Goal: Task Accomplishment & Management: Use online tool/utility

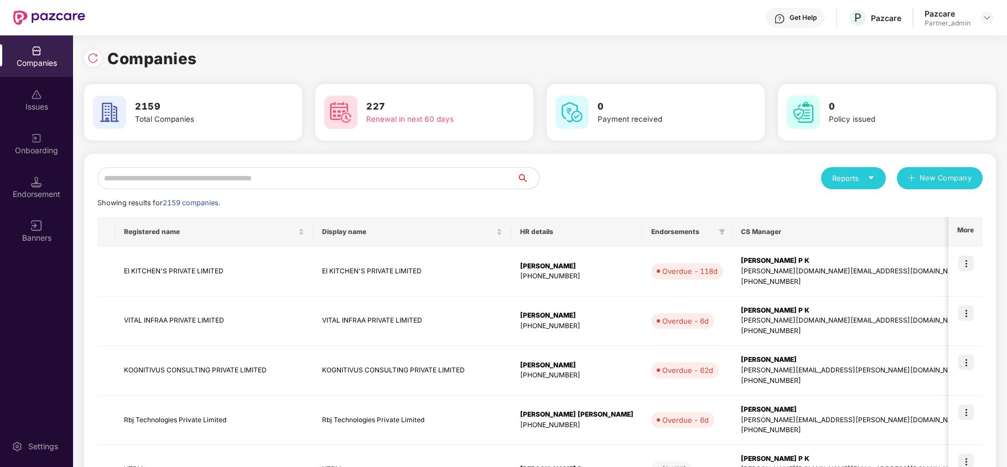
click at [402, 173] on input "text" at bounding box center [306, 178] width 419 height 22
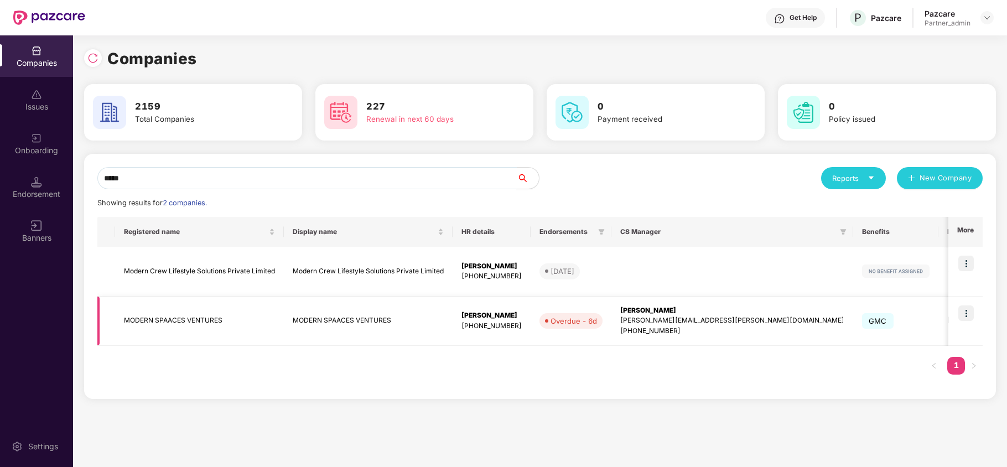
type input "*****"
click at [212, 322] on td "MODERN SPAACES VENTURES" at bounding box center [199, 322] width 169 height 50
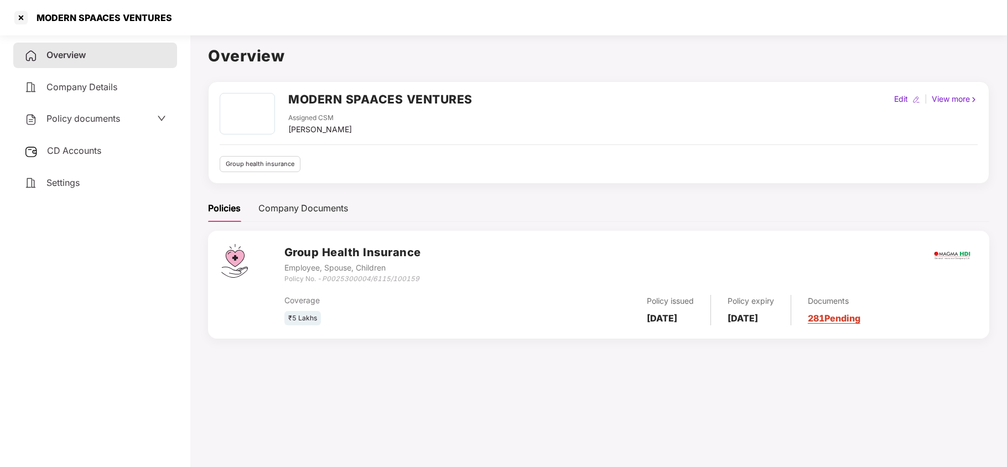
click at [87, 149] on span "CD Accounts" at bounding box center [74, 150] width 54 height 11
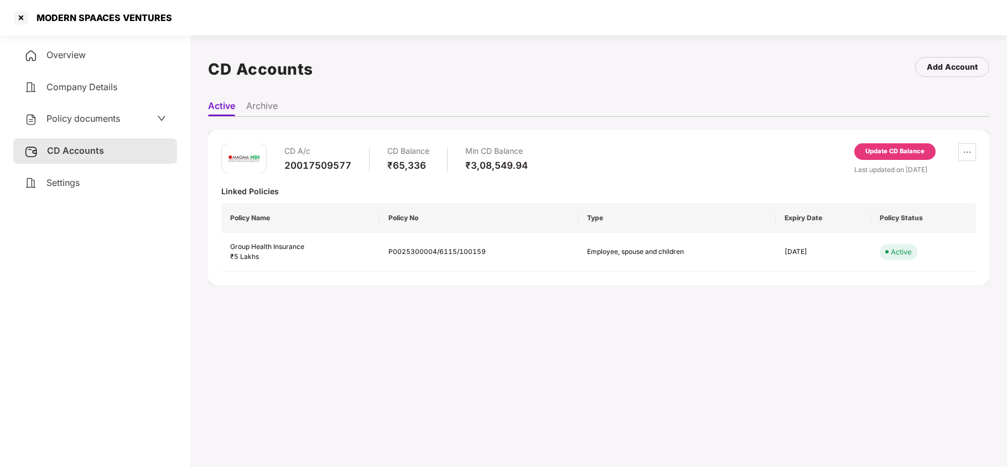
click at [888, 154] on div "Update CD Balance" at bounding box center [894, 152] width 59 height 10
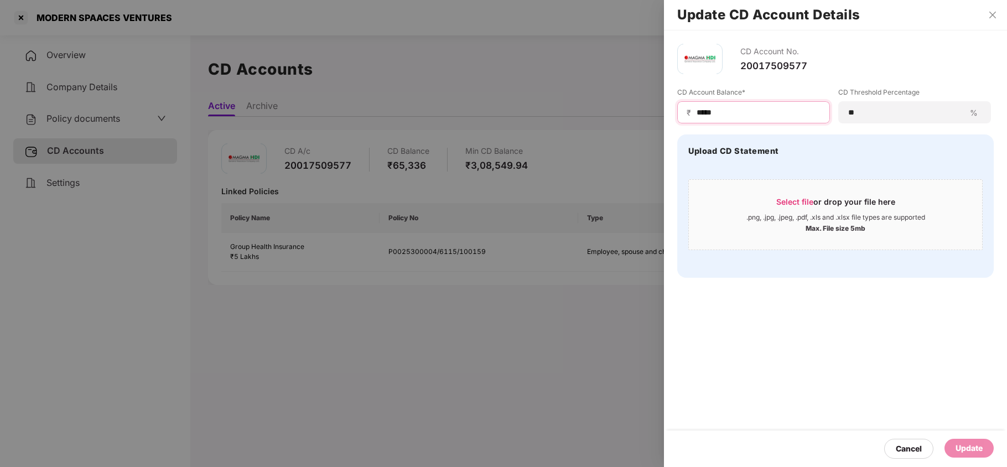
click at [753, 115] on input "*****" at bounding box center [758, 113] width 125 height 12
paste input
type input "*****"
click at [963, 441] on div "Update" at bounding box center [969, 448] width 27 height 12
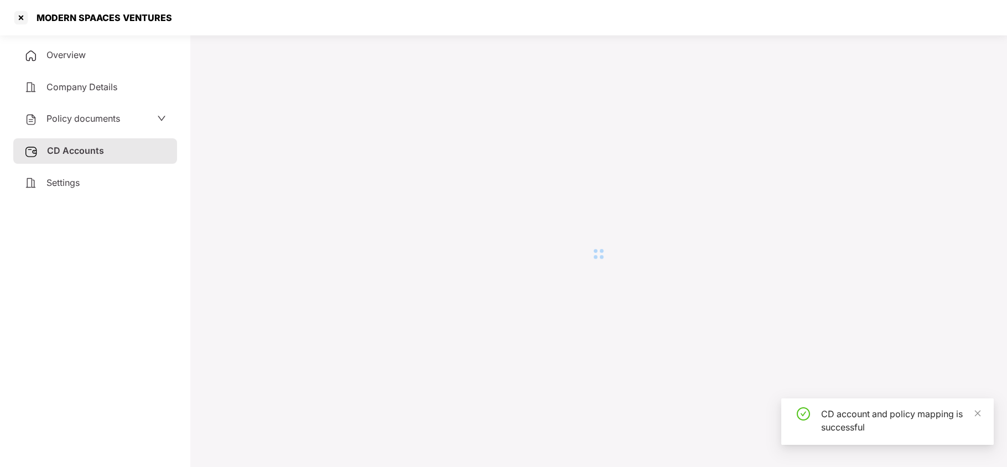
click at [992, 12] on div "MODERN SPAACES VENTURES" at bounding box center [503, 17] width 1007 height 35
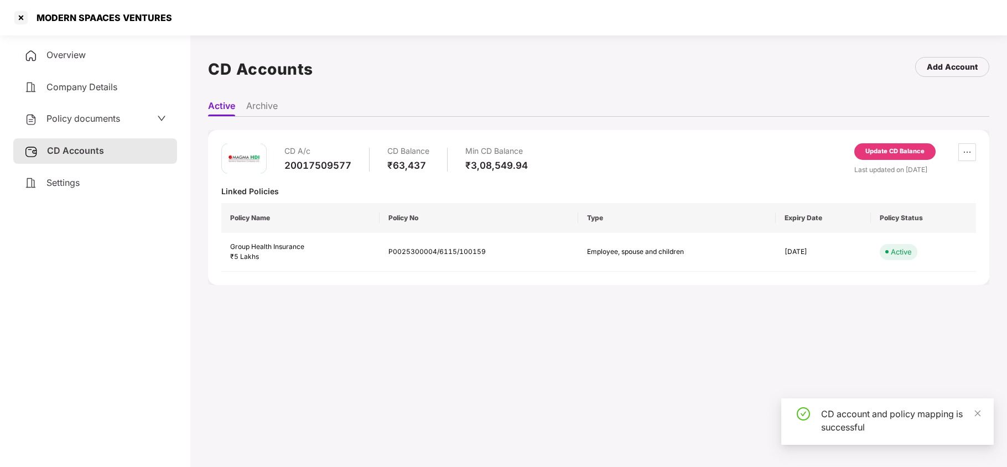
click at [83, 122] on span "Policy documents" at bounding box center [83, 118] width 74 height 11
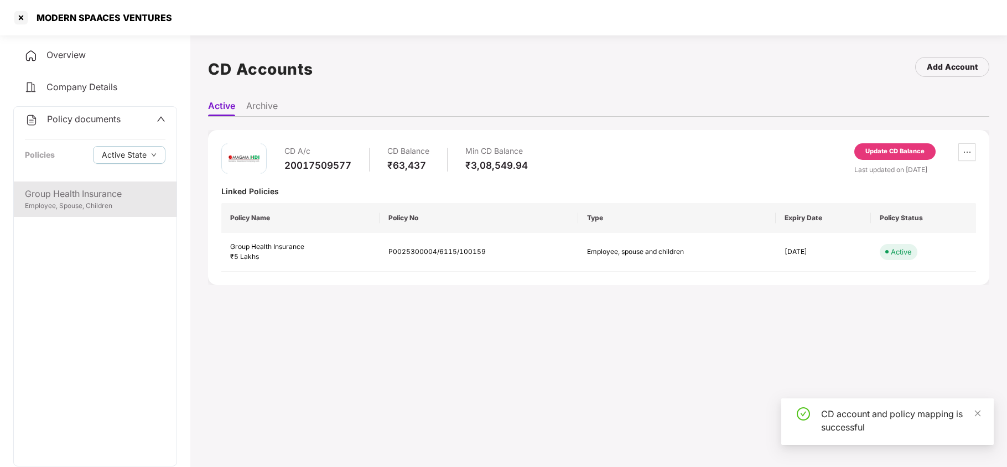
drag, startPoint x: 80, startPoint y: 193, endPoint x: 90, endPoint y: 195, distance: 10.2
click at [80, 193] on div "Group Health Insurance" at bounding box center [95, 194] width 141 height 14
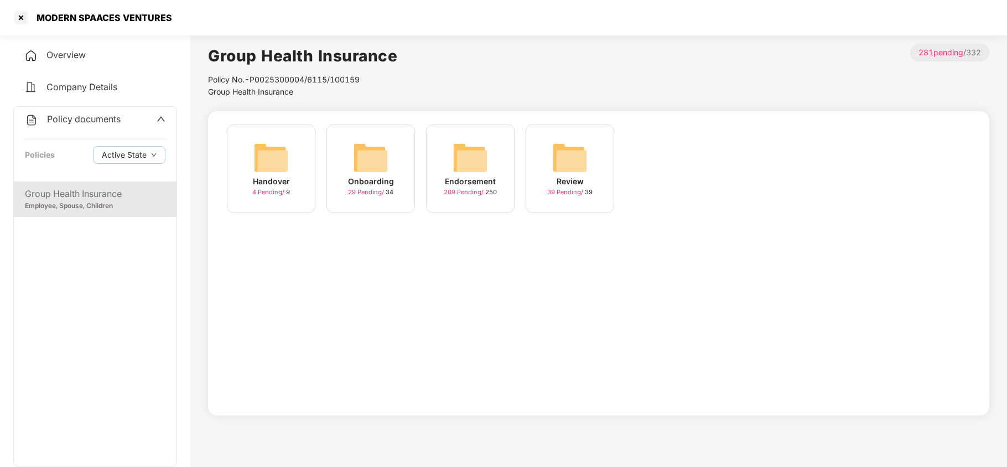
click at [479, 165] on img at bounding box center [470, 157] width 35 height 35
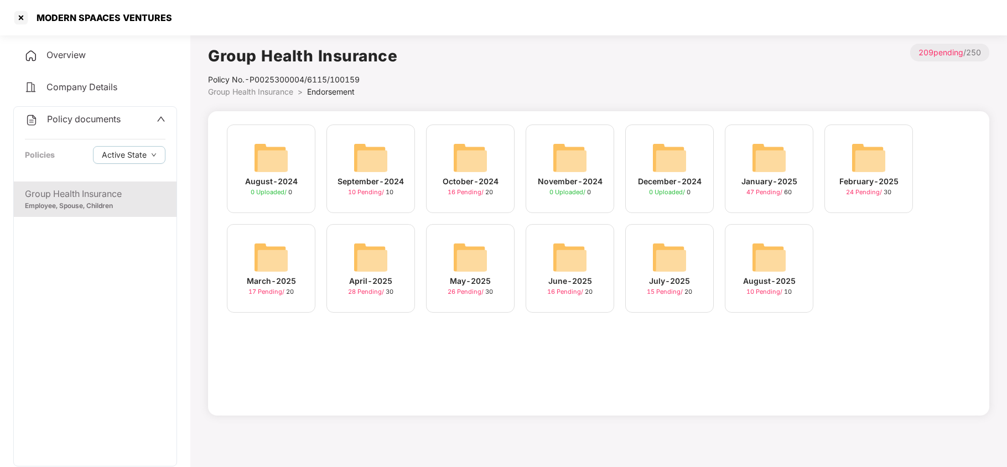
click at [772, 260] on img at bounding box center [768, 257] width 35 height 35
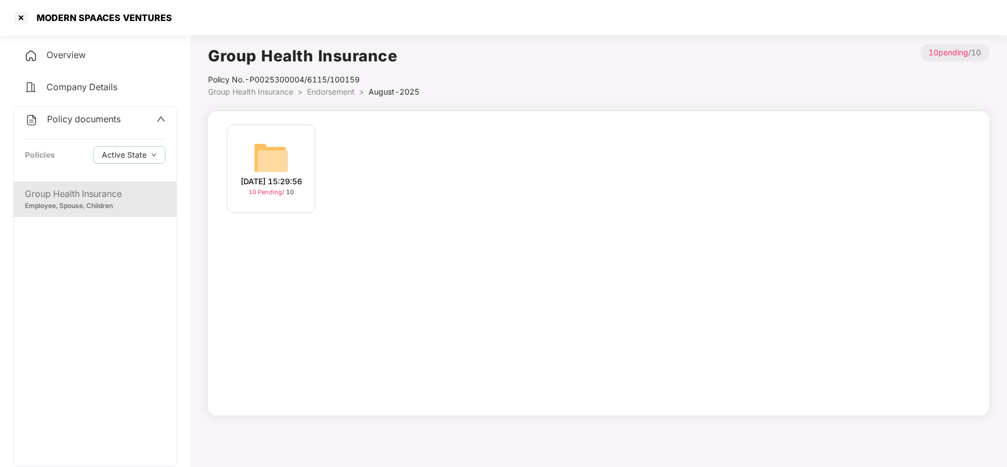
click at [247, 144] on div "[DATE] 15:29:56 10 Pending / 10" at bounding box center [271, 168] width 89 height 89
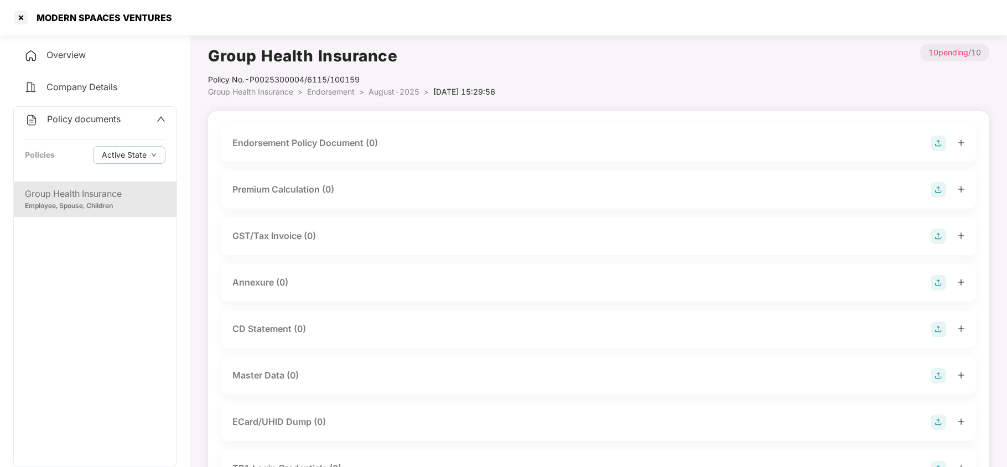
click at [935, 147] on img at bounding box center [938, 143] width 15 height 15
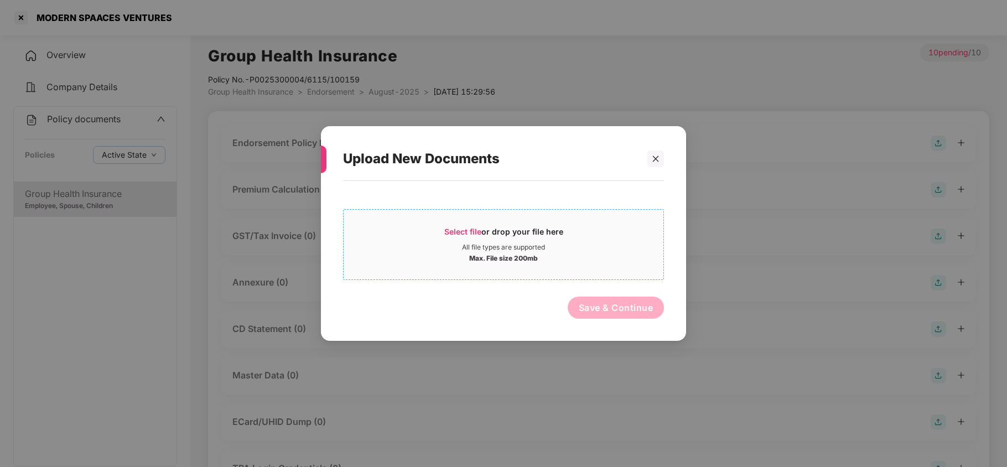
click at [456, 230] on span "Select file" at bounding box center [462, 231] width 37 height 9
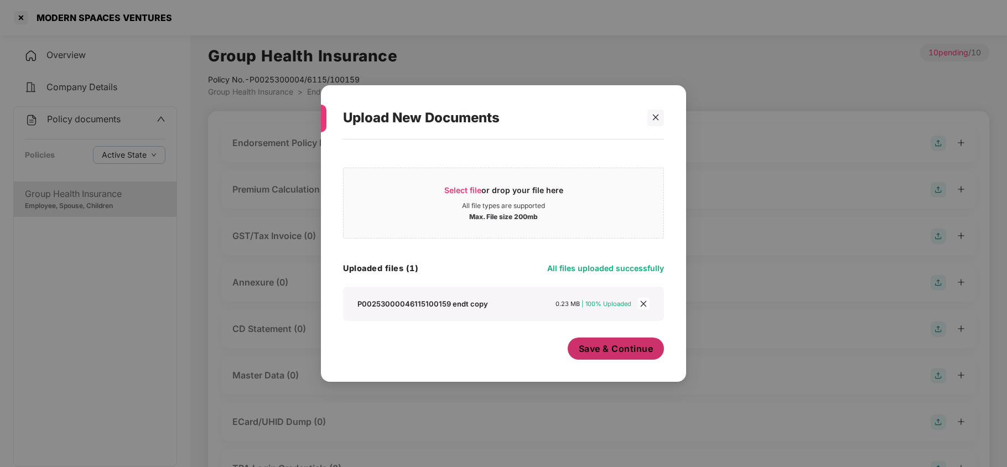
click at [606, 351] on span "Save & Continue" at bounding box center [616, 349] width 75 height 12
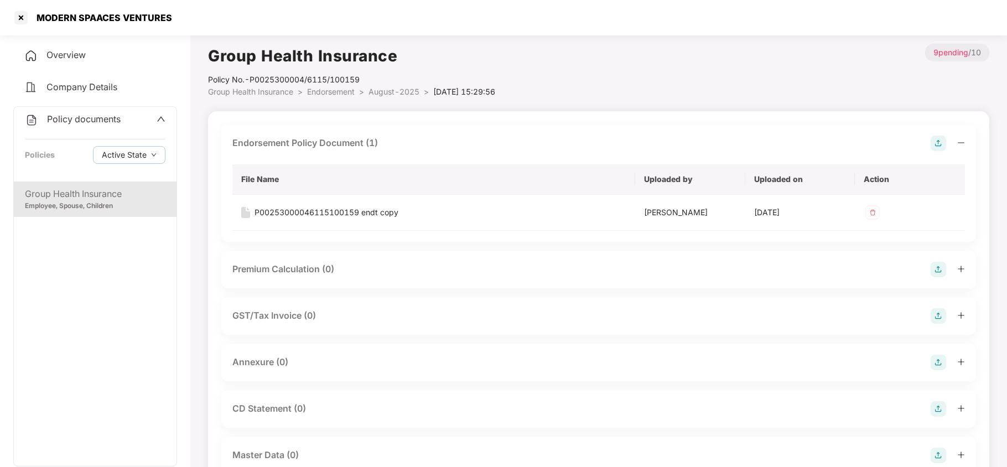
click at [931, 360] on img at bounding box center [938, 362] width 15 height 15
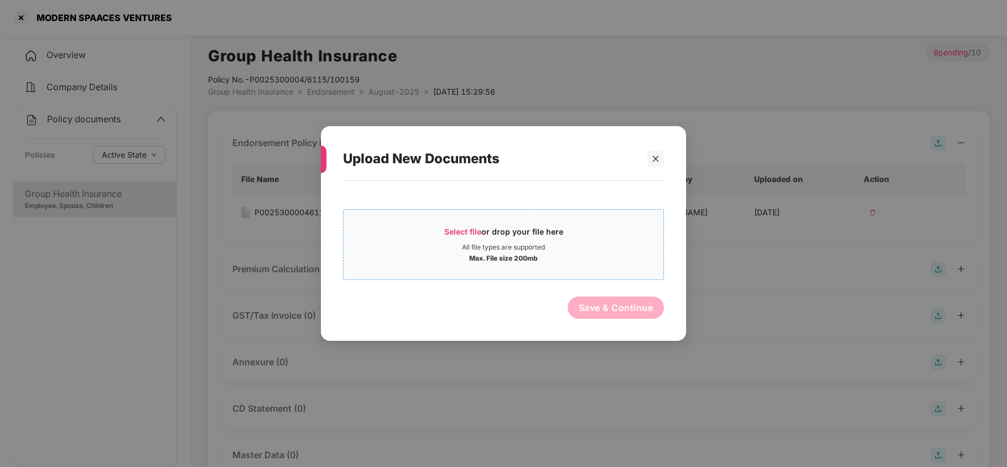
click at [467, 225] on span "Select file or drop your file here All file types are supported Max. File size …" at bounding box center [504, 244] width 320 height 53
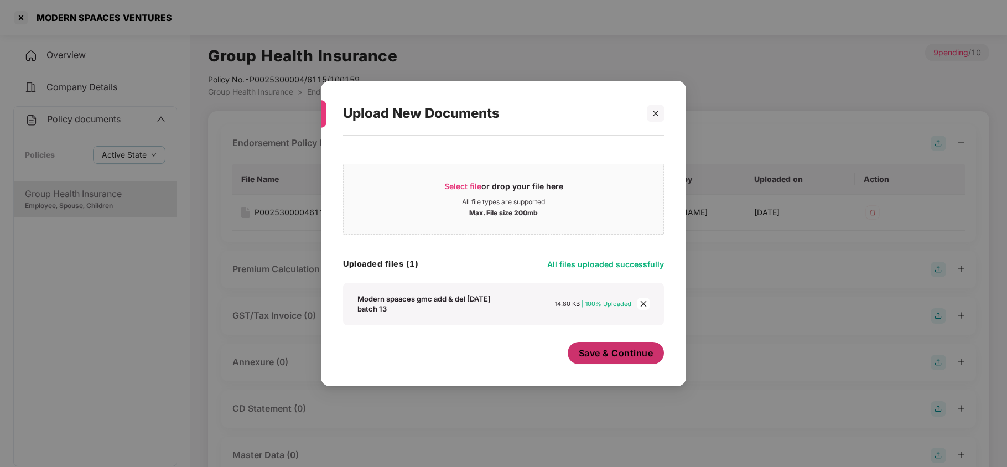
click at [604, 356] on span "Save & Continue" at bounding box center [616, 353] width 75 height 12
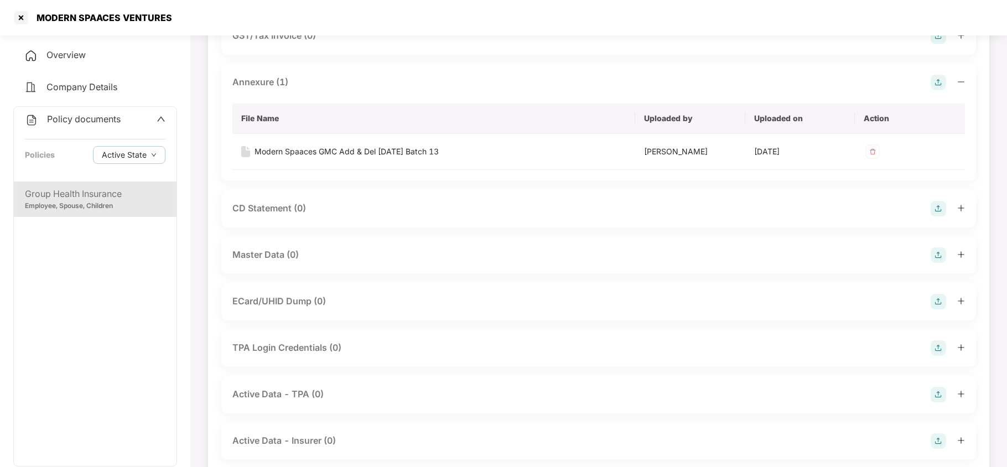
scroll to position [295, 0]
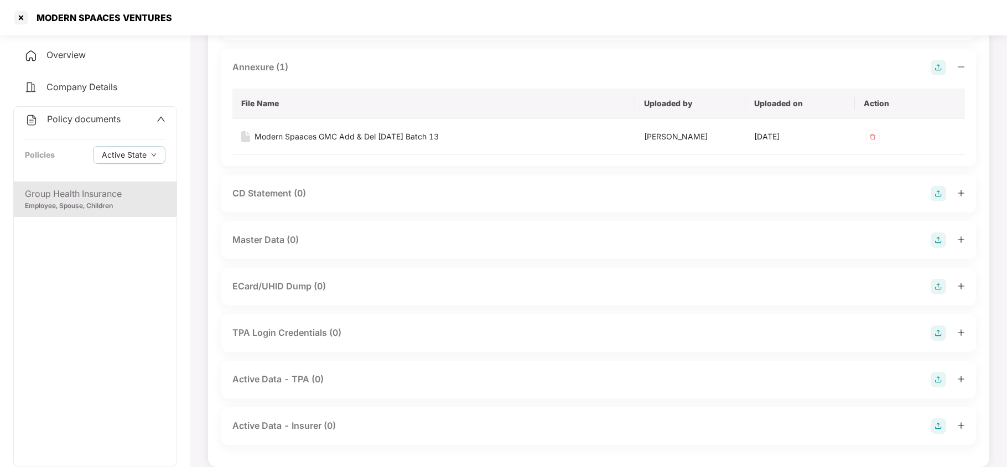
click at [935, 240] on img at bounding box center [938, 239] width 15 height 15
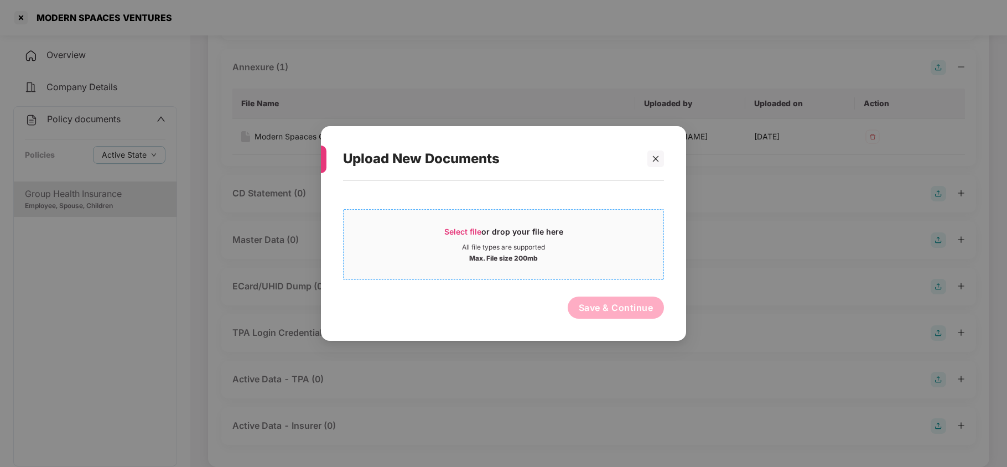
click at [464, 236] on div "Select file or drop your file here" at bounding box center [503, 234] width 119 height 17
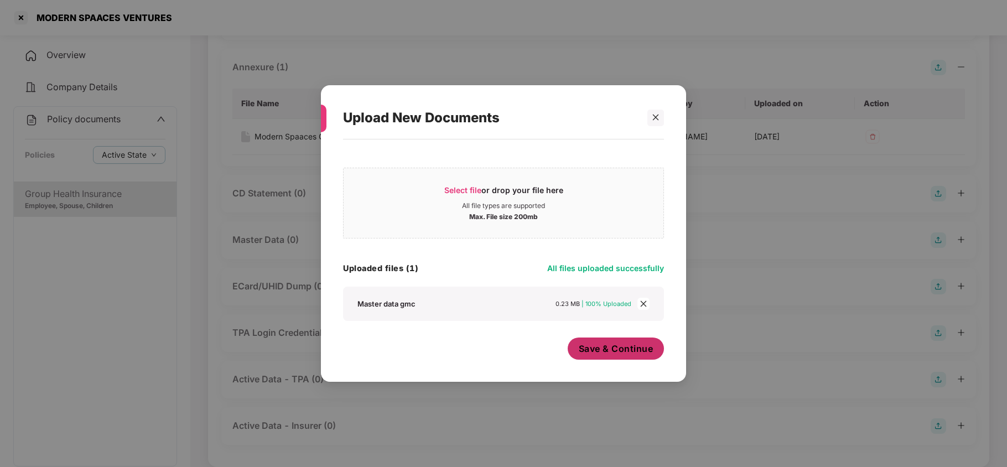
click at [627, 352] on span "Save & Continue" at bounding box center [616, 349] width 75 height 12
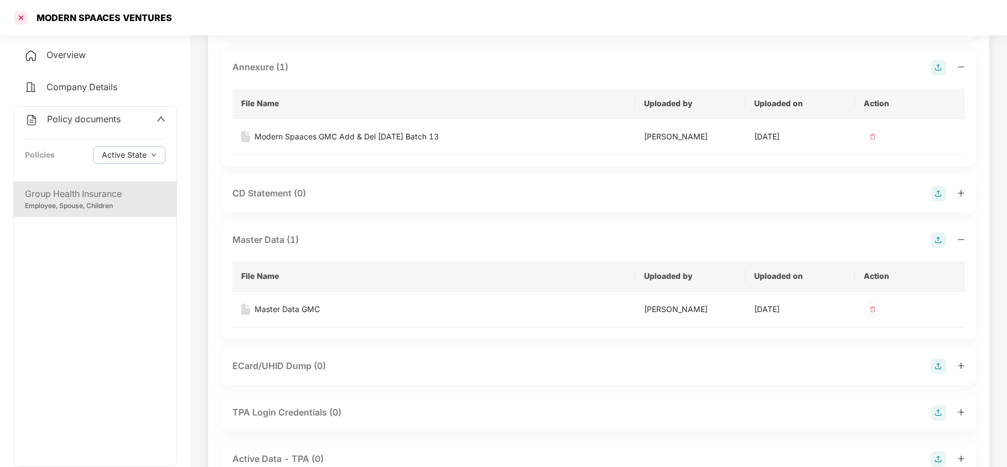
click at [23, 13] on div at bounding box center [21, 18] width 18 height 18
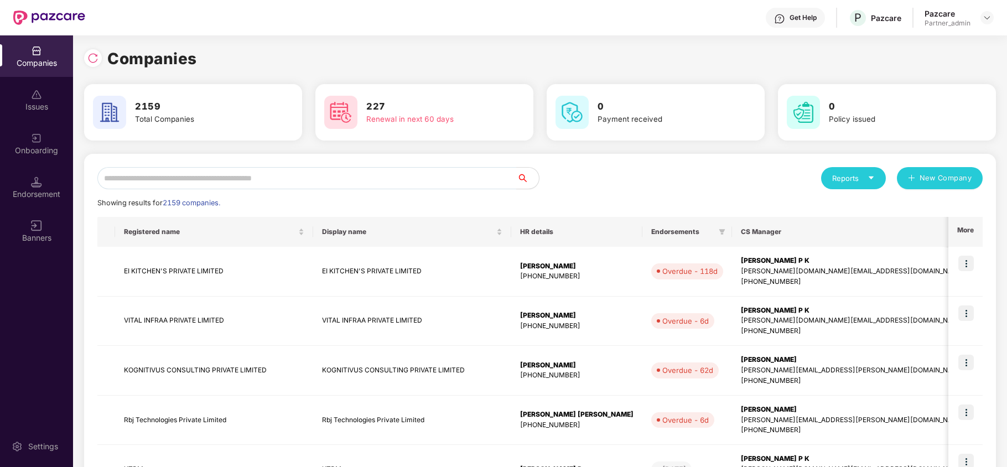
scroll to position [0, 0]
click at [388, 183] on input "text" at bounding box center [306, 178] width 419 height 22
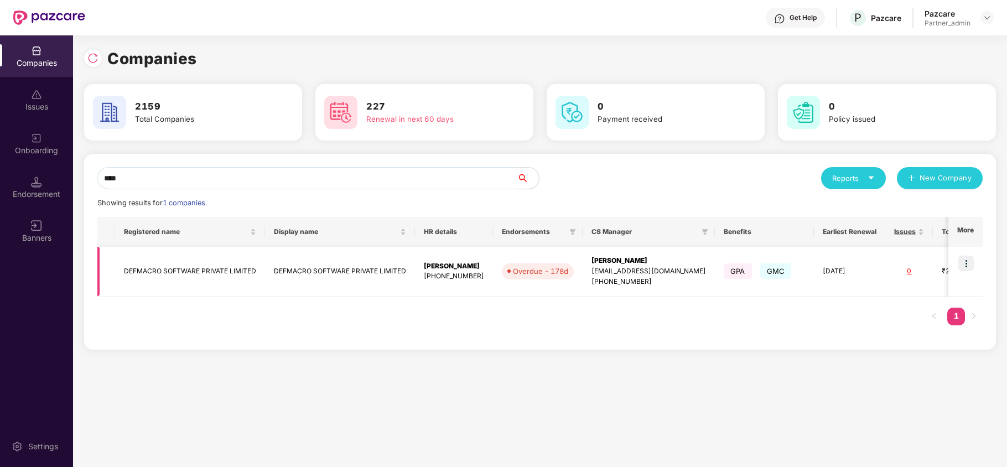
type input "****"
click at [156, 273] on td "DEFMACRO SOFTWARE PRIVATE LIMITED" at bounding box center [190, 272] width 150 height 50
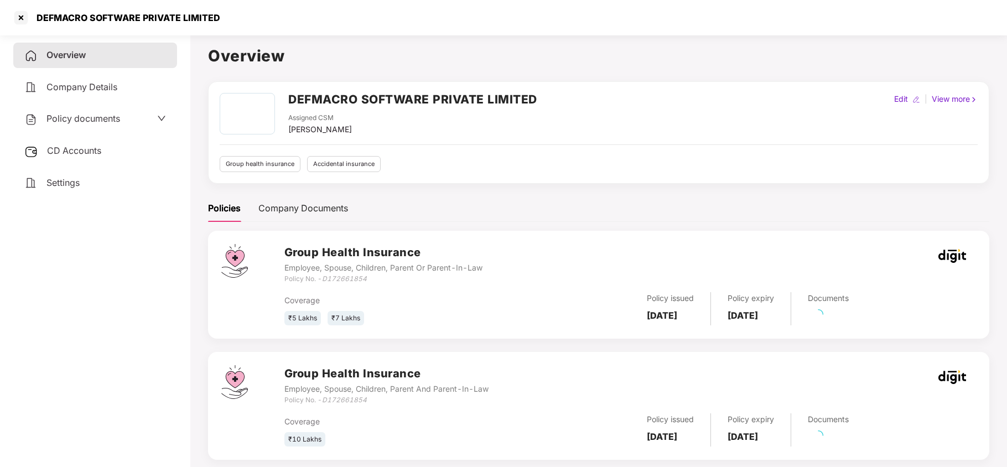
click at [89, 152] on span "CD Accounts" at bounding box center [74, 150] width 54 height 11
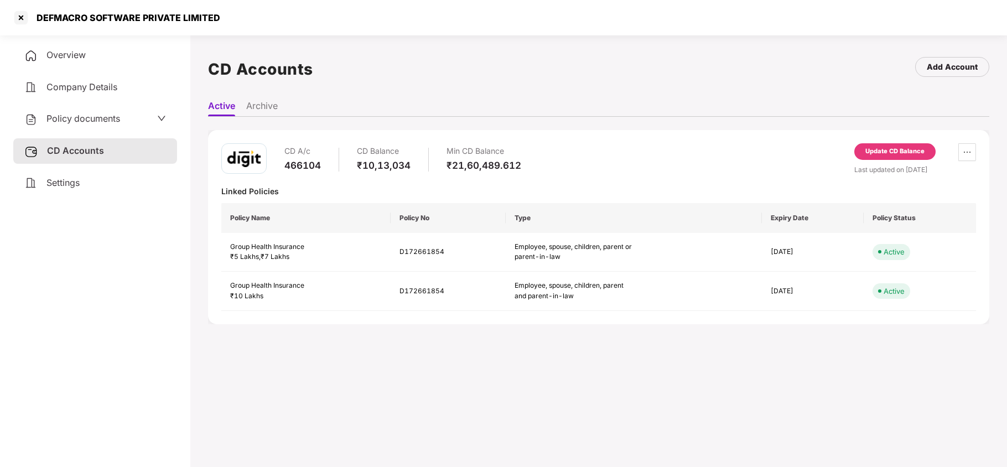
click at [84, 115] on span "Policy documents" at bounding box center [83, 118] width 74 height 11
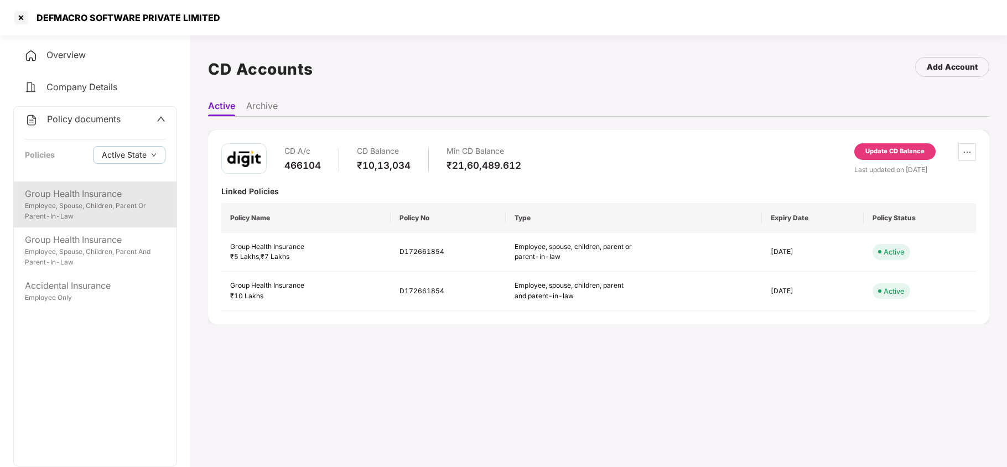
click at [84, 215] on div "Employee, Spouse, Children, Parent Or Parent-In-Law" at bounding box center [95, 211] width 141 height 21
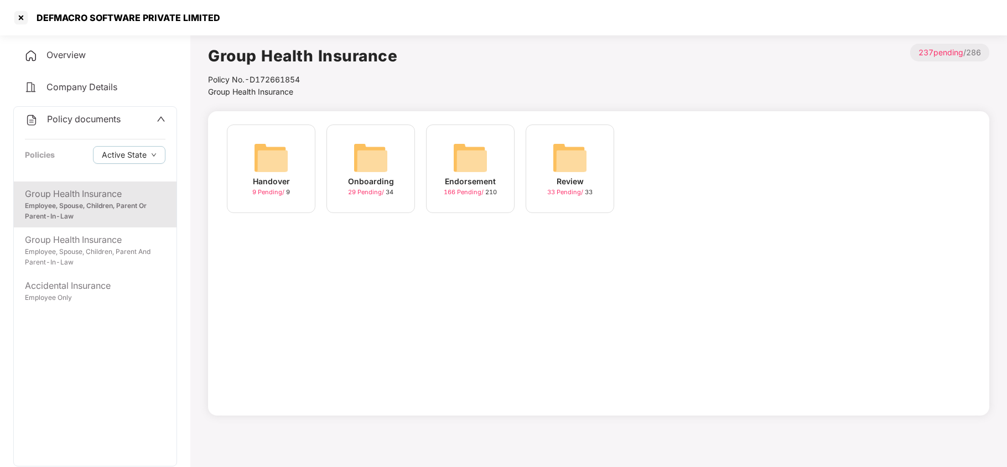
click at [477, 138] on div "Endorsement 166 Pending / 210" at bounding box center [470, 168] width 89 height 89
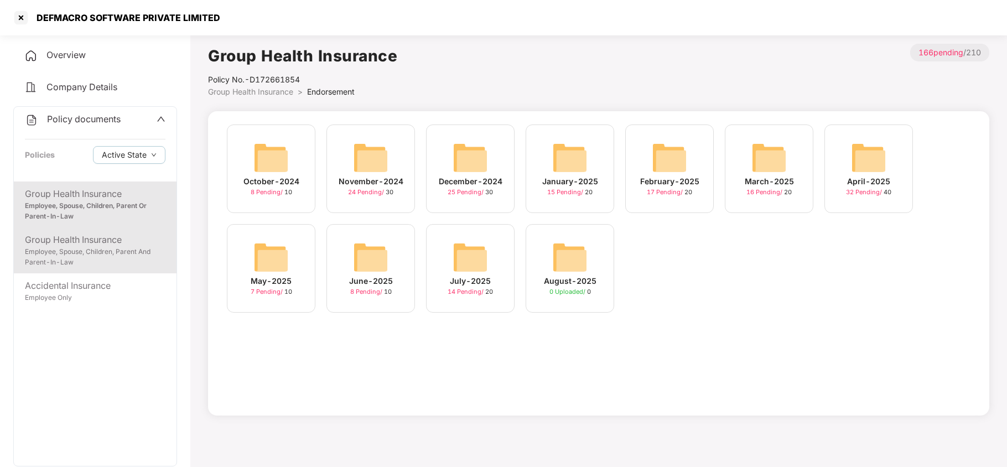
click at [116, 241] on div "Group Health Insurance" at bounding box center [95, 240] width 141 height 14
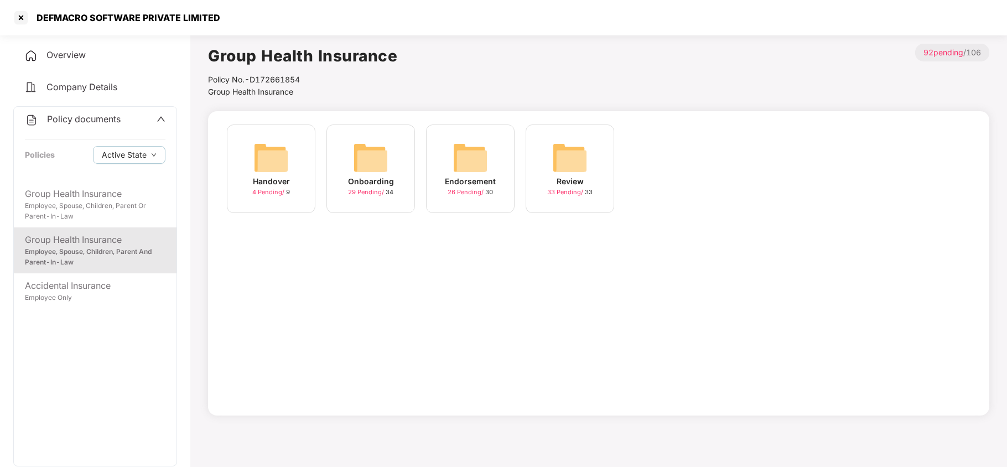
click at [459, 152] on img at bounding box center [470, 157] width 35 height 35
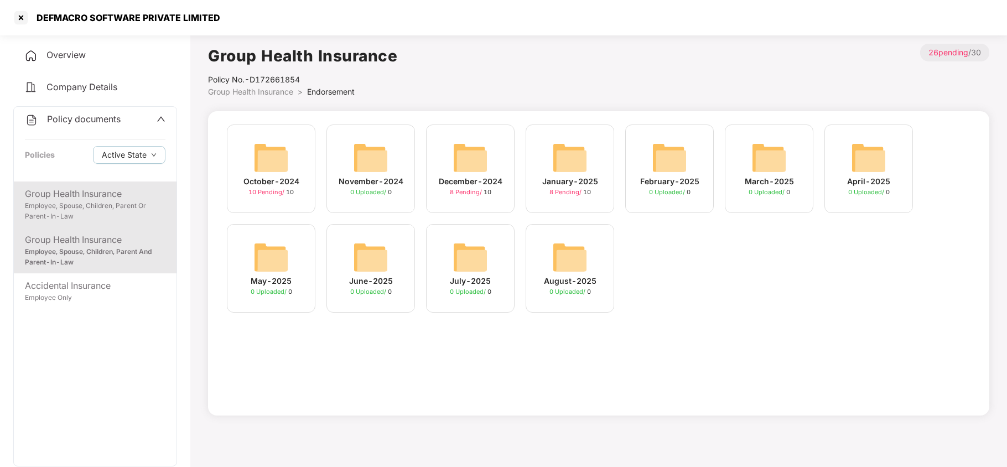
click at [94, 214] on div "Employee, Spouse, Children, Parent Or Parent-In-Law" at bounding box center [95, 211] width 141 height 21
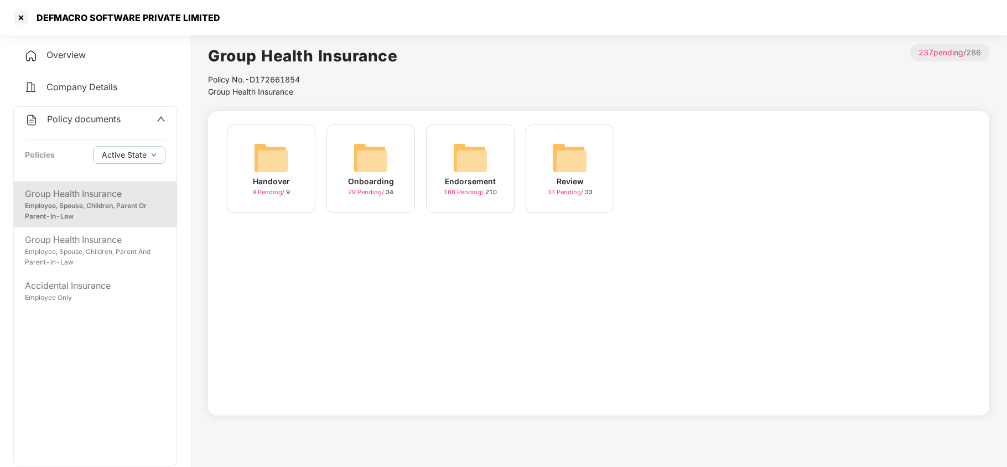
click at [479, 146] on img at bounding box center [470, 157] width 35 height 35
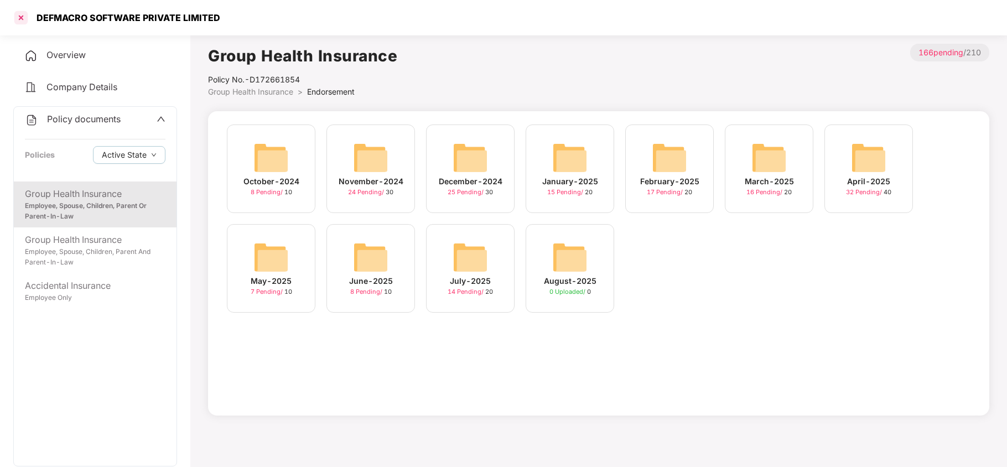
click at [23, 18] on div at bounding box center [21, 18] width 18 height 18
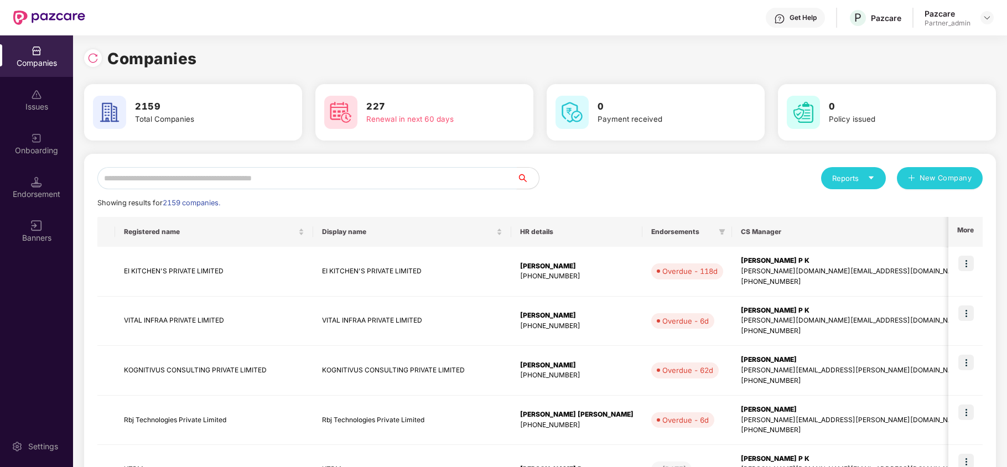
click at [208, 169] on input "text" at bounding box center [306, 178] width 419 height 22
paste input "**********"
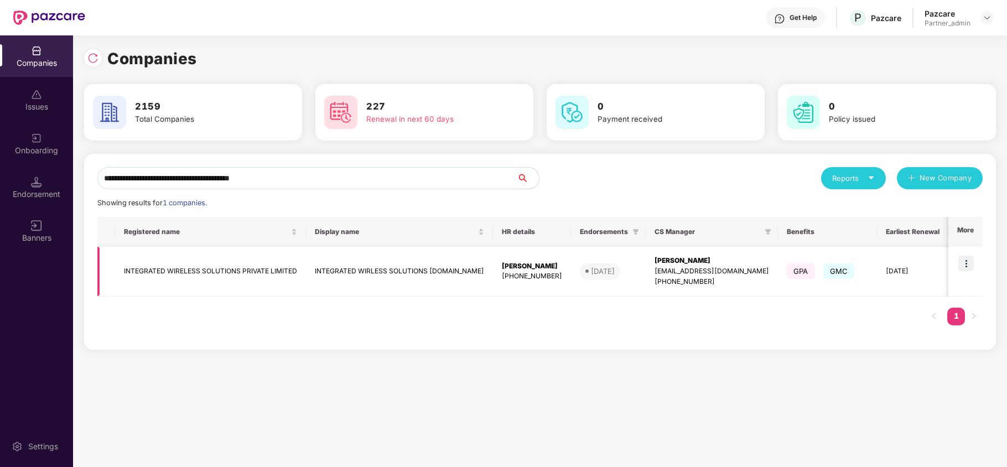
type input "**********"
click at [133, 266] on td "INTEGRATED WIRELESS SOLUTIONS PRIVATE LIMITED" at bounding box center [210, 272] width 191 height 50
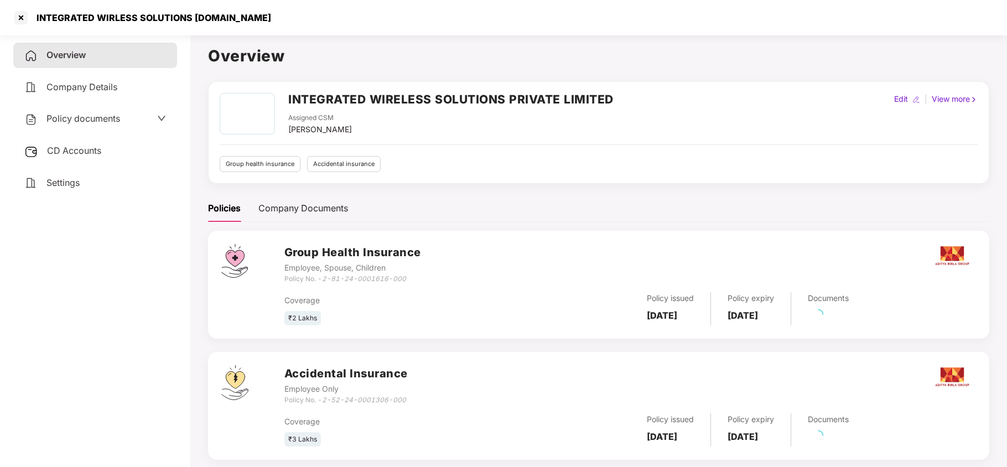
click at [67, 151] on span "CD Accounts" at bounding box center [74, 150] width 54 height 11
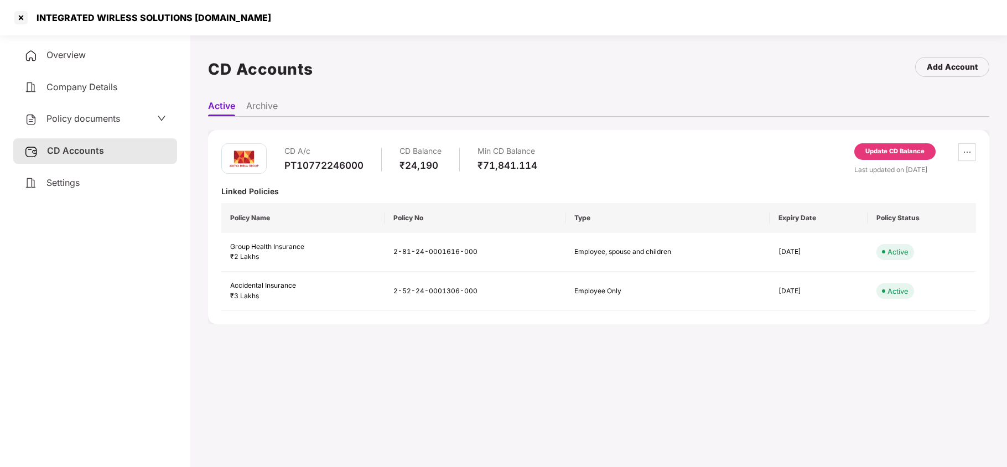
click at [896, 149] on div "Update CD Balance" at bounding box center [894, 152] width 59 height 10
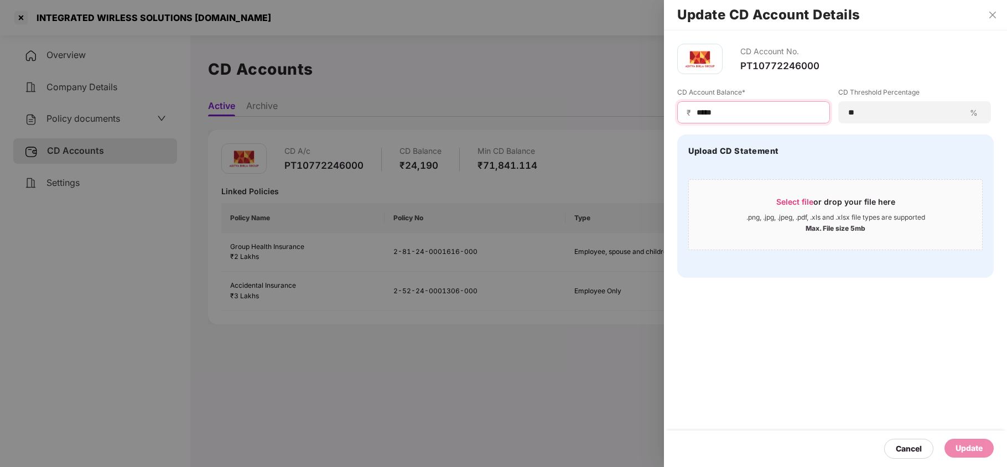
click at [782, 114] on input "*****" at bounding box center [758, 113] width 125 height 12
paste input "***"
type input "*****"
click at [971, 441] on div "Update" at bounding box center [969, 448] width 27 height 12
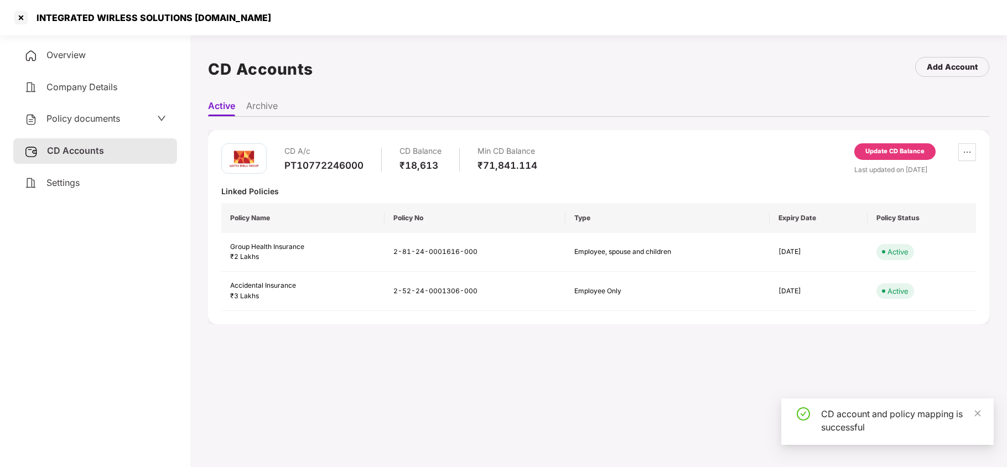
click at [68, 14] on div "INTEGRATED WIRLESS SOLUTIONS [DOMAIN_NAME]" at bounding box center [150, 17] width 241 height 11
copy div "INTEGRATED"
click at [19, 14] on div at bounding box center [21, 18] width 18 height 18
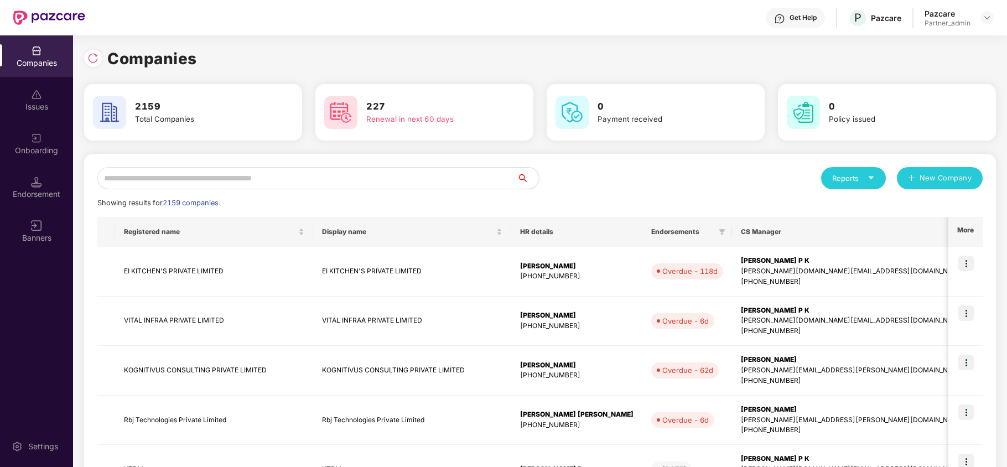
click at [154, 183] on input "text" at bounding box center [306, 178] width 419 height 22
paste input "**********"
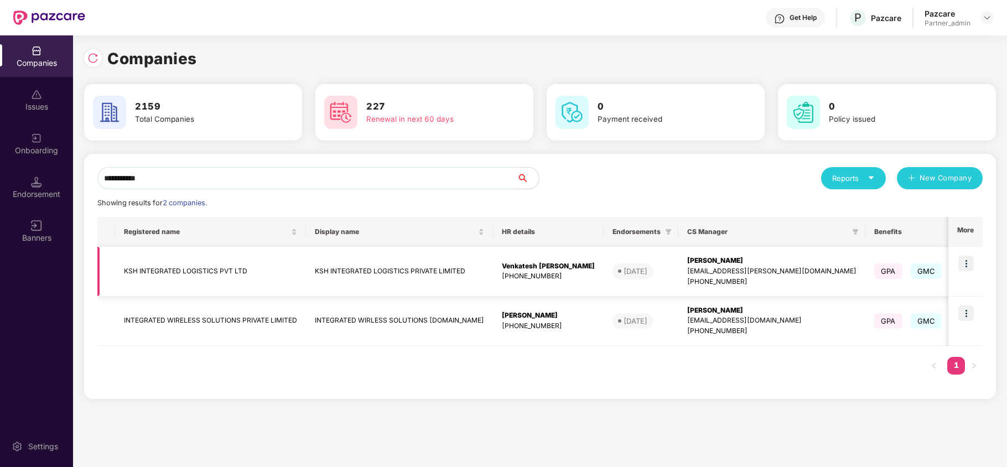
type input "**********"
click at [966, 268] on img at bounding box center [965, 263] width 15 height 15
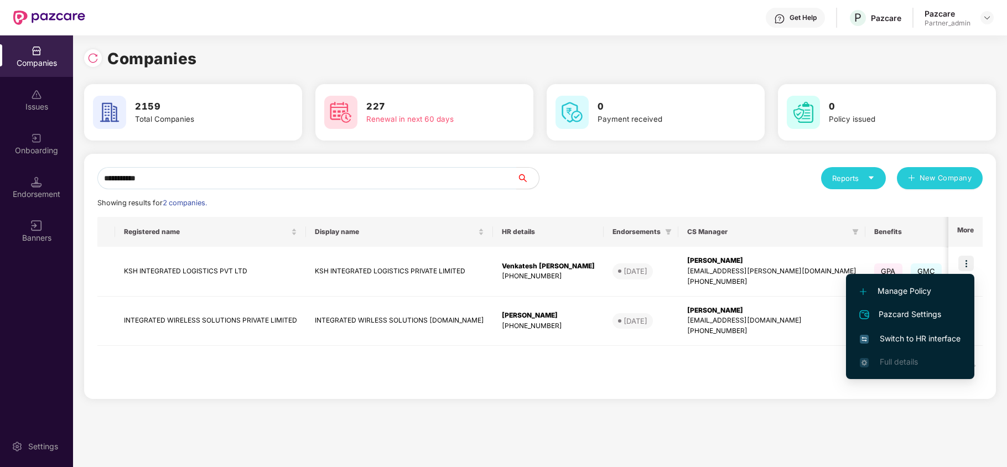
click at [750, 392] on div "**********" at bounding box center [540, 276] width 912 height 245
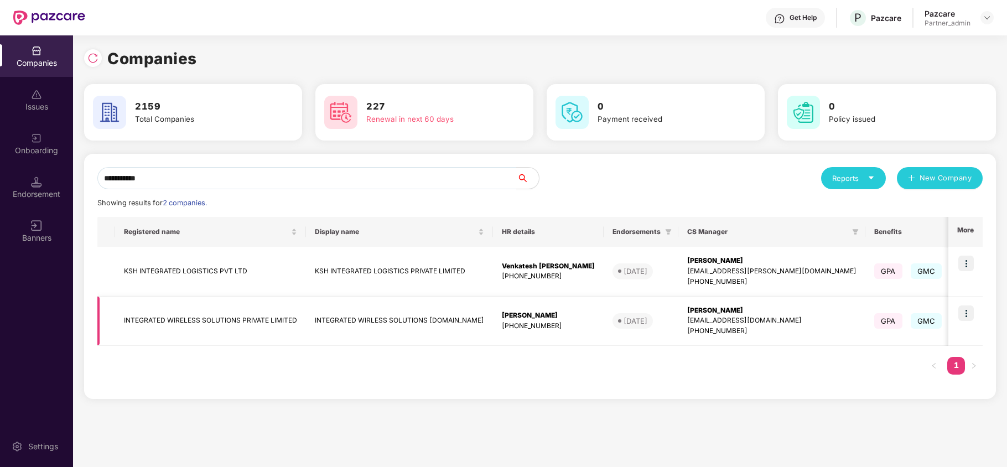
click at [964, 313] on img at bounding box center [965, 312] width 15 height 15
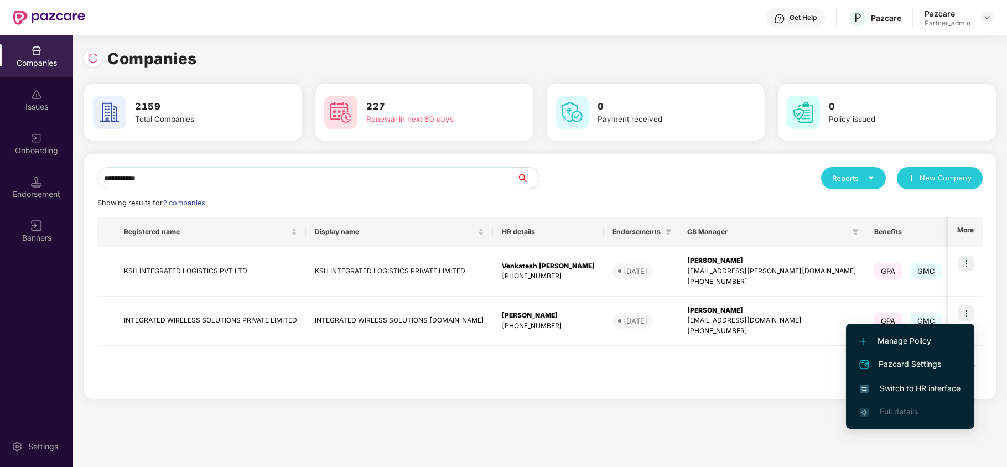
click at [904, 382] on span "Switch to HR interface" at bounding box center [910, 388] width 101 height 12
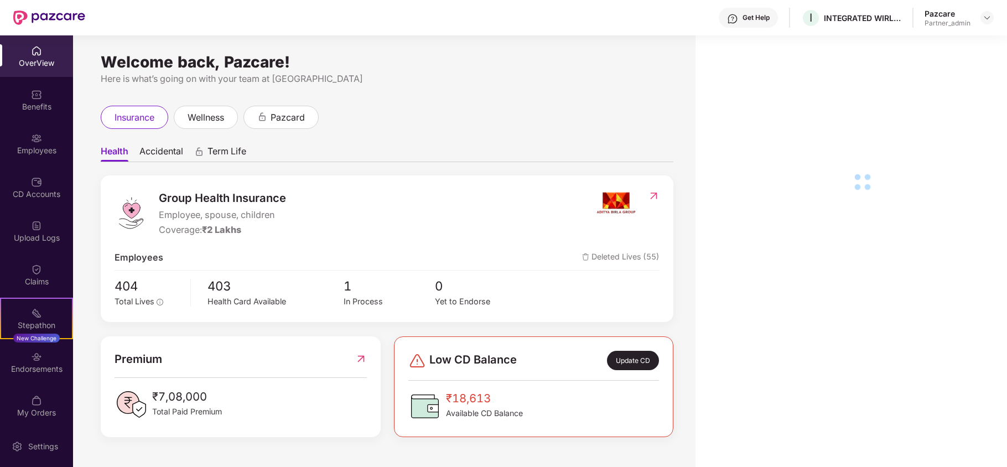
click at [39, 140] on img at bounding box center [36, 138] width 11 height 11
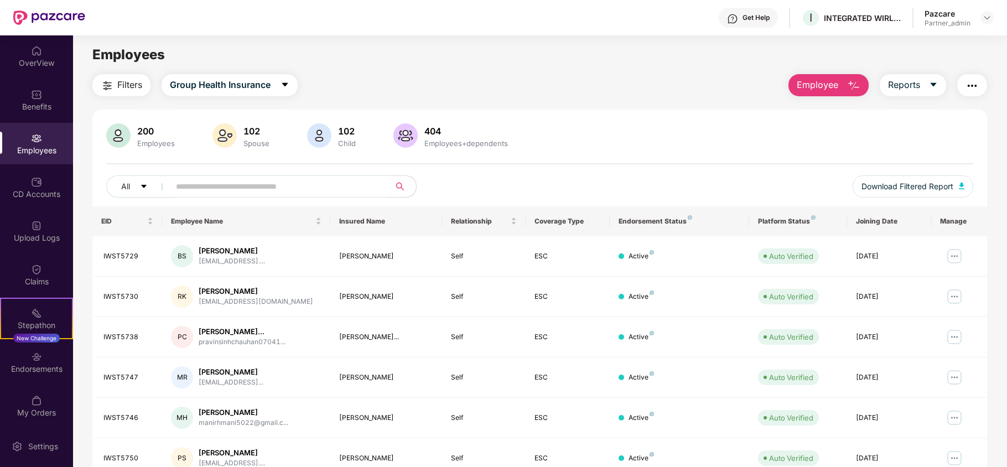
click at [122, 82] on span "Filters" at bounding box center [129, 85] width 25 height 14
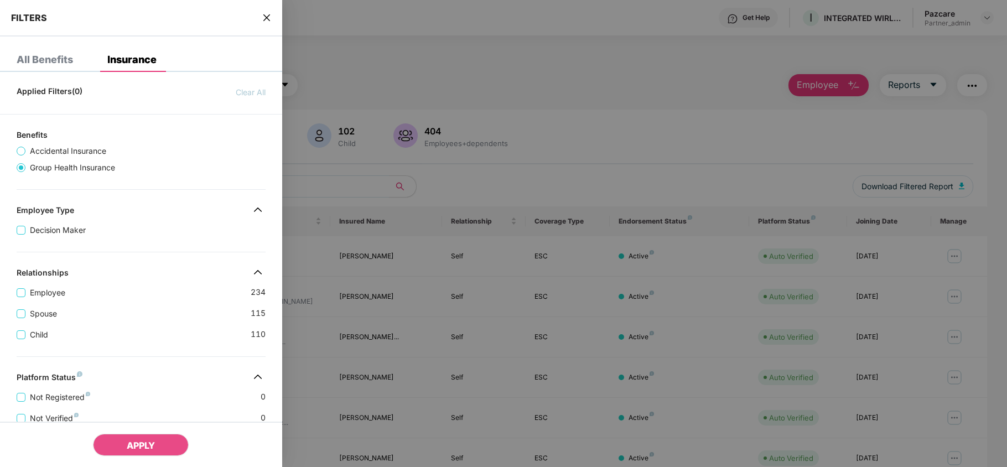
scroll to position [262, 0]
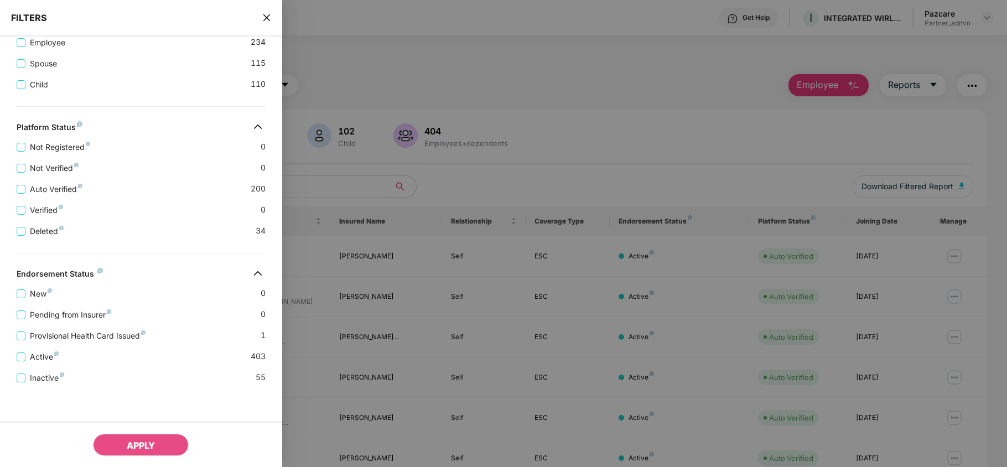
click at [266, 17] on icon "close" at bounding box center [266, 17] width 7 height 7
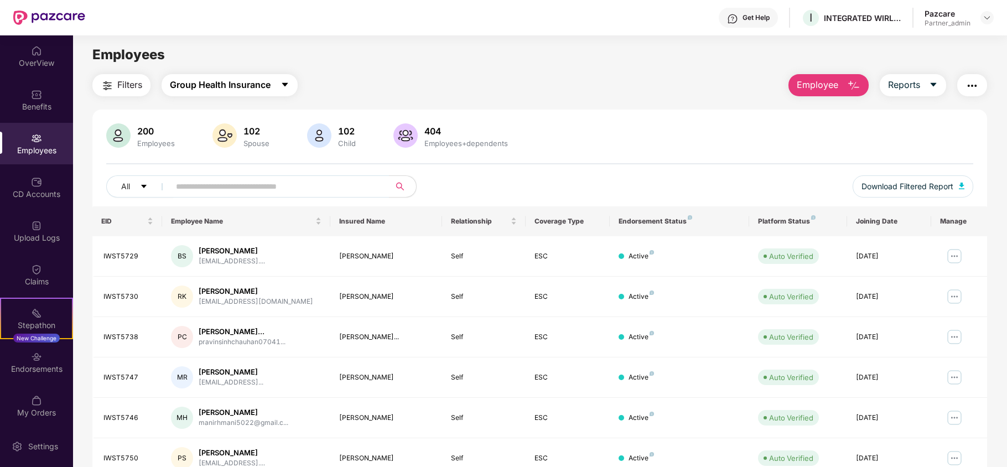
click at [240, 85] on span "Group Health Insurance" at bounding box center [220, 85] width 101 height 14
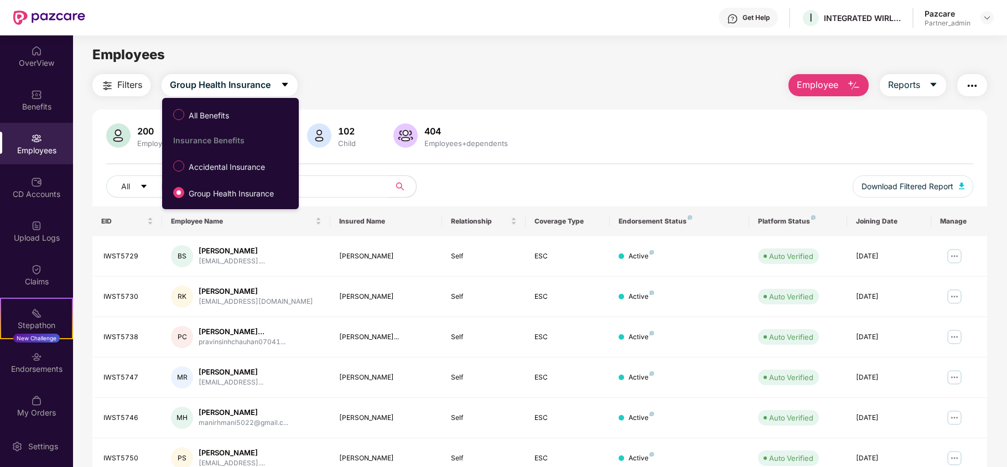
drag, startPoint x: 216, startPoint y: 165, endPoint x: 222, endPoint y: 164, distance: 6.1
click at [216, 164] on span "Accidental Insurance" at bounding box center [226, 167] width 85 height 12
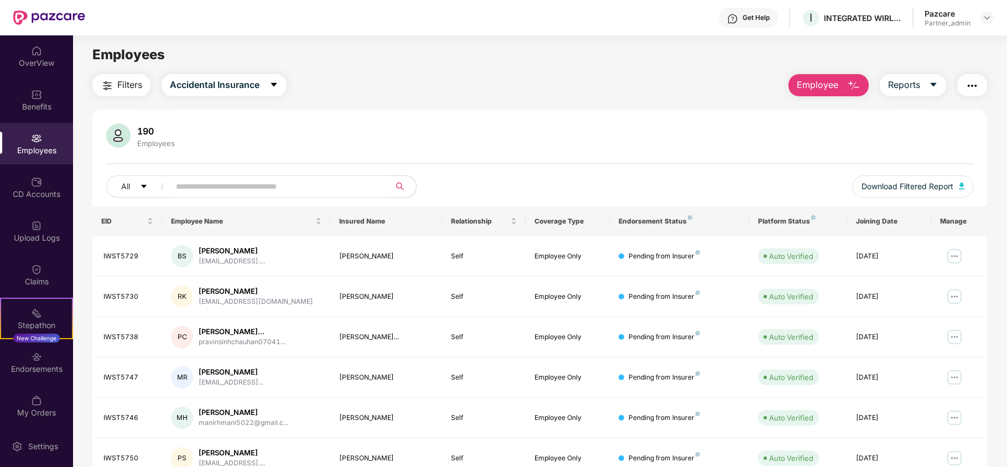
click at [127, 86] on span "Filters" at bounding box center [129, 85] width 25 height 14
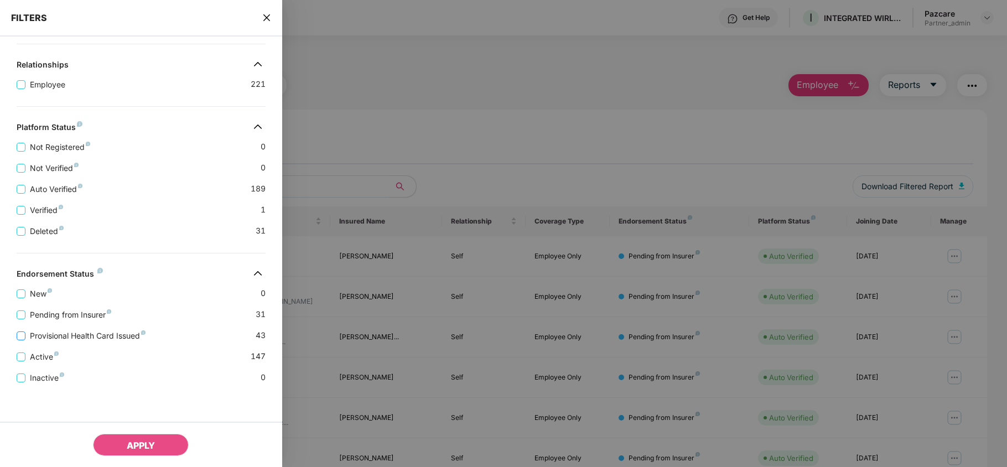
click at [73, 335] on span "Provisional Health Card Issued" at bounding box center [87, 336] width 124 height 12
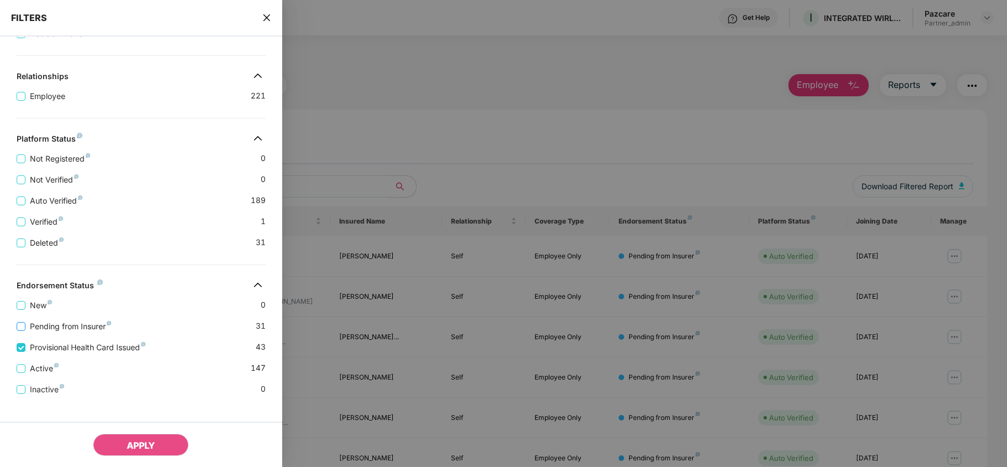
click at [63, 332] on span "Pending from Insurer" at bounding box center [70, 326] width 90 height 12
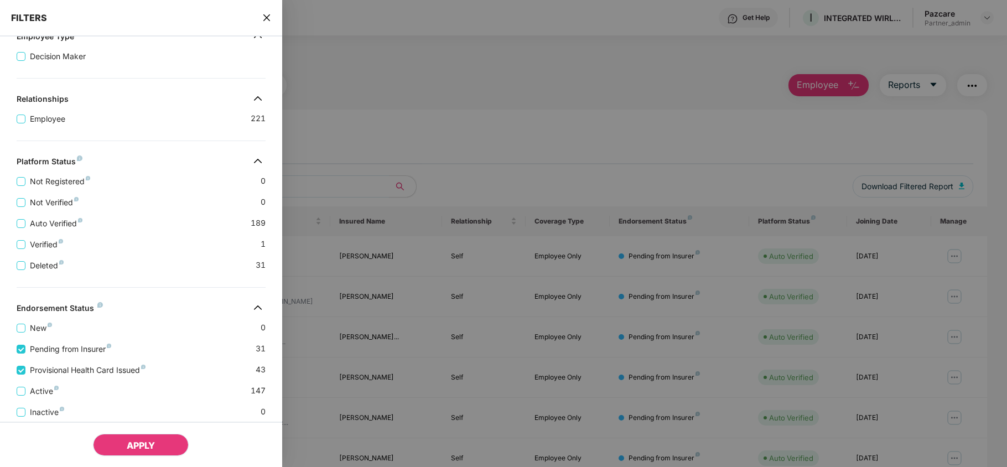
click at [133, 441] on span "APPLY" at bounding box center [141, 445] width 28 height 11
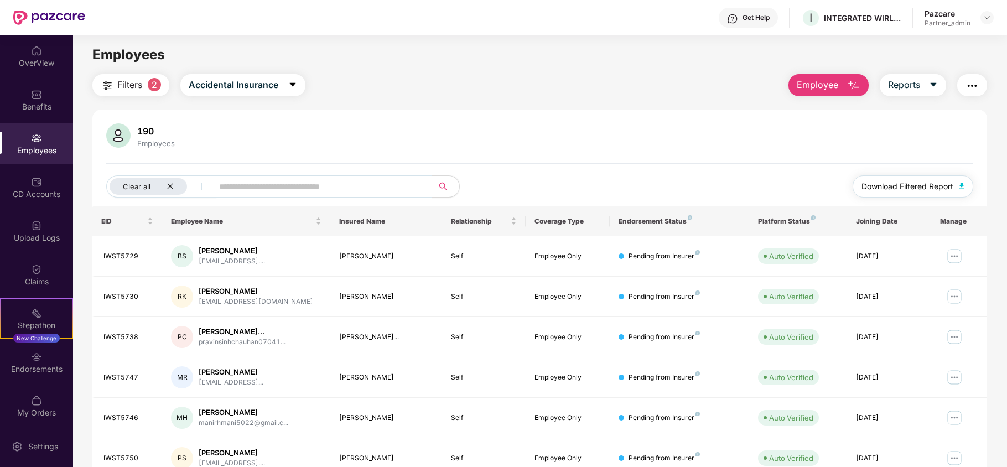
click at [886, 188] on span "Download Filtered Report" at bounding box center [908, 186] width 92 height 12
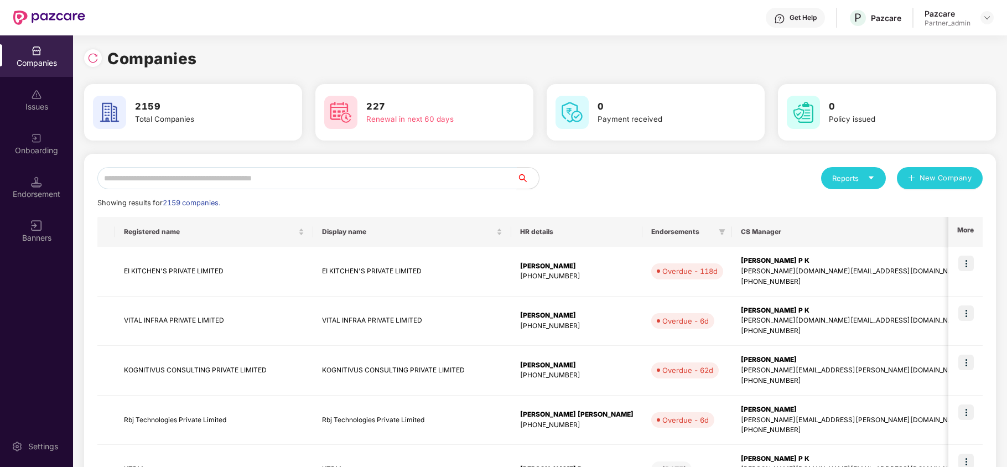
click at [209, 178] on input "text" at bounding box center [306, 178] width 419 height 22
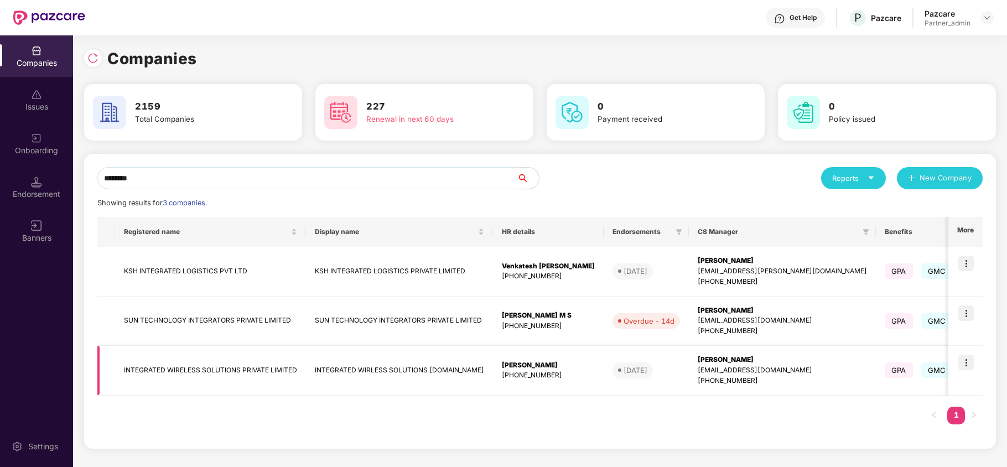
type input "********"
click at [131, 372] on td "INTEGRATED WIRELESS SOLUTIONS PRIVATE LIMITED" at bounding box center [210, 371] width 191 height 50
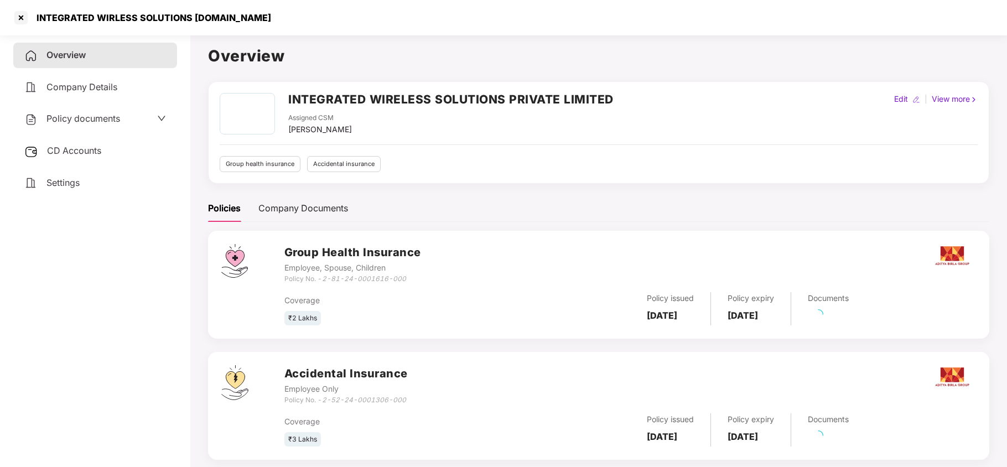
click at [75, 147] on span "CD Accounts" at bounding box center [74, 150] width 54 height 11
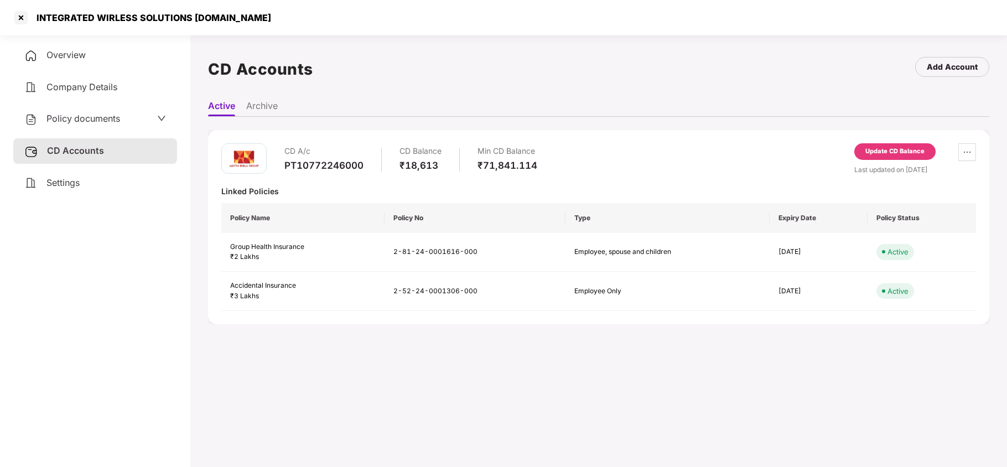
click at [893, 148] on div "Update CD Balance" at bounding box center [894, 152] width 59 height 10
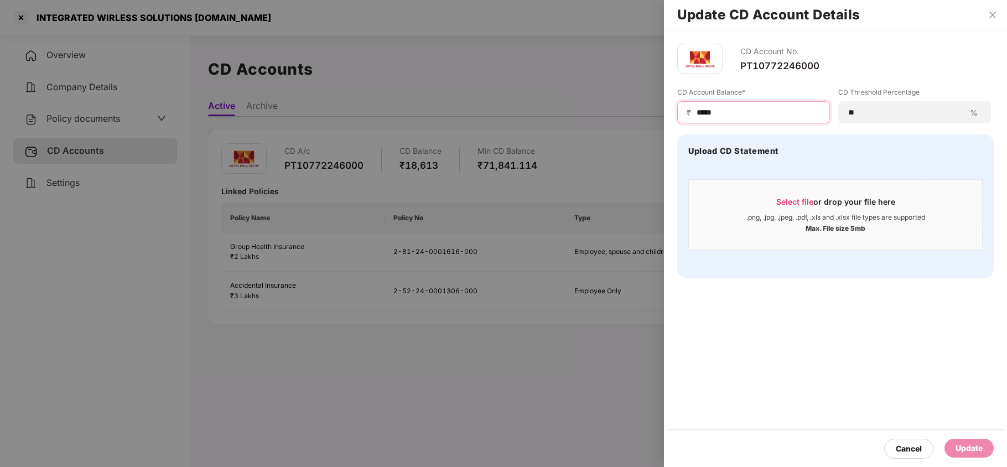
click at [736, 110] on input "*****" at bounding box center [758, 113] width 125 height 12
paste input "***"
type input "*****"
click at [962, 441] on div "Update" at bounding box center [969, 448] width 27 height 12
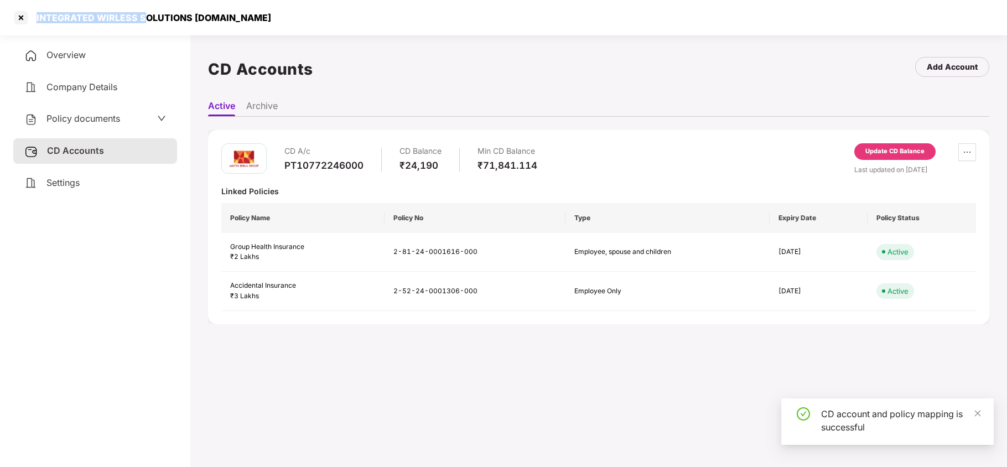
drag, startPoint x: 34, startPoint y: 20, endPoint x: 142, endPoint y: 29, distance: 108.8
click at [142, 29] on div "INTEGRATED WIRLESS SOLUTIONS [DOMAIN_NAME]" at bounding box center [503, 17] width 1007 height 35
copy div "INTEGRATED WIRLESS S"
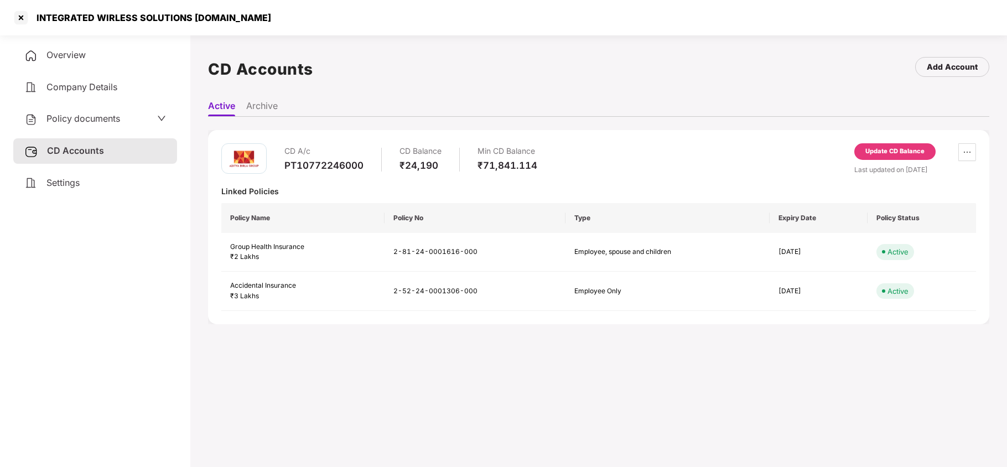
click at [76, 118] on span "Policy documents" at bounding box center [83, 118] width 74 height 11
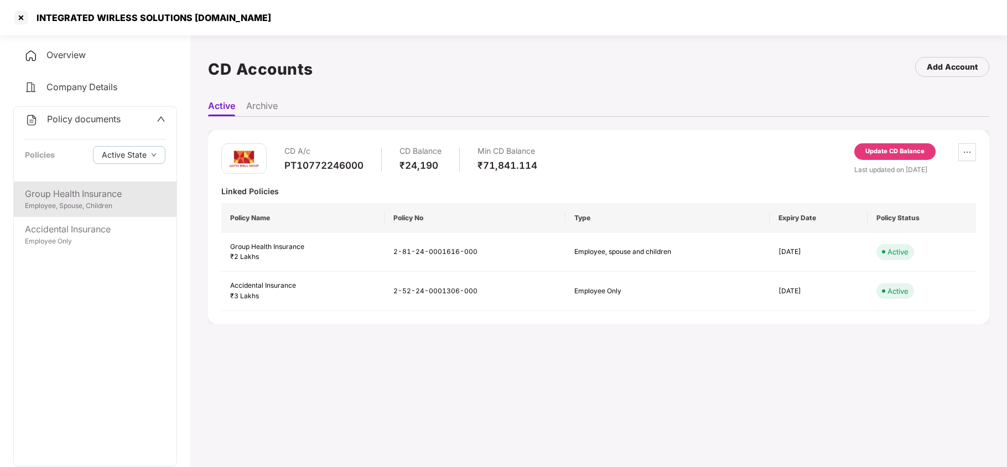
click at [89, 211] on div "Group Health Insurance Employee, Spouse, Children" at bounding box center [95, 198] width 163 height 35
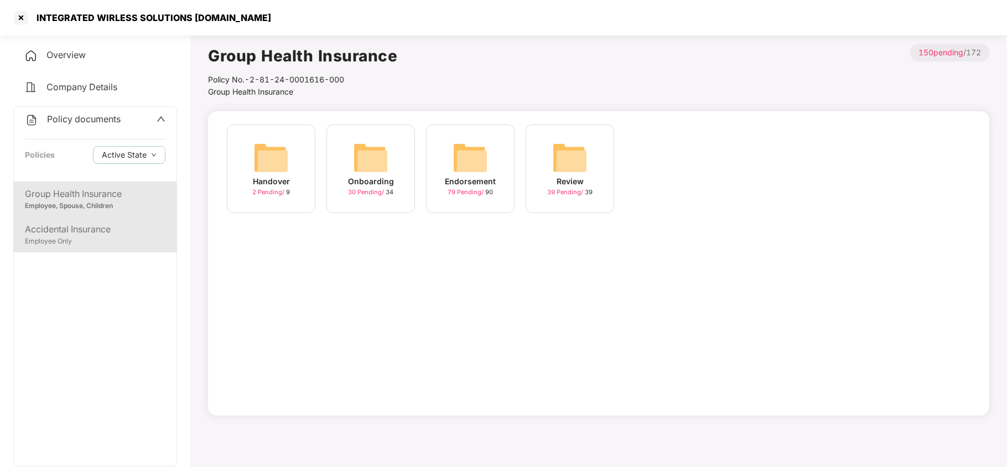
click at [89, 234] on div "Accidental Insurance" at bounding box center [95, 229] width 141 height 14
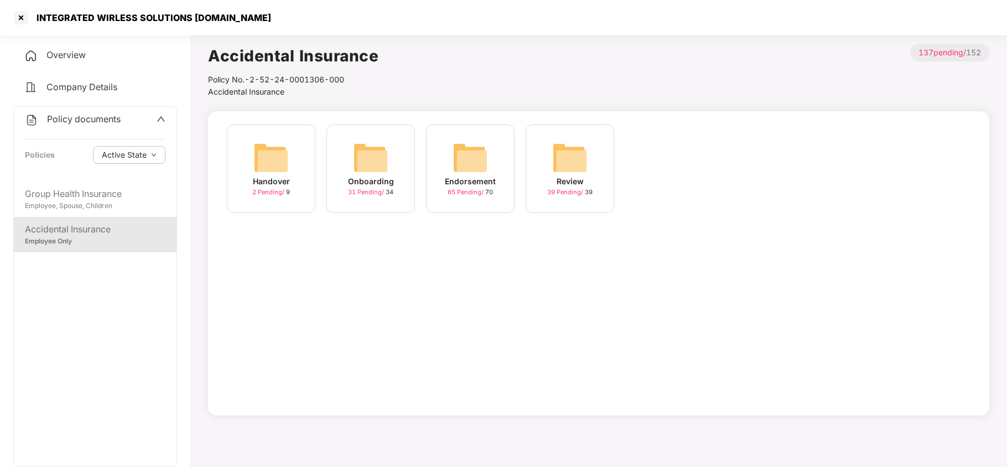
click at [463, 154] on img at bounding box center [470, 157] width 35 height 35
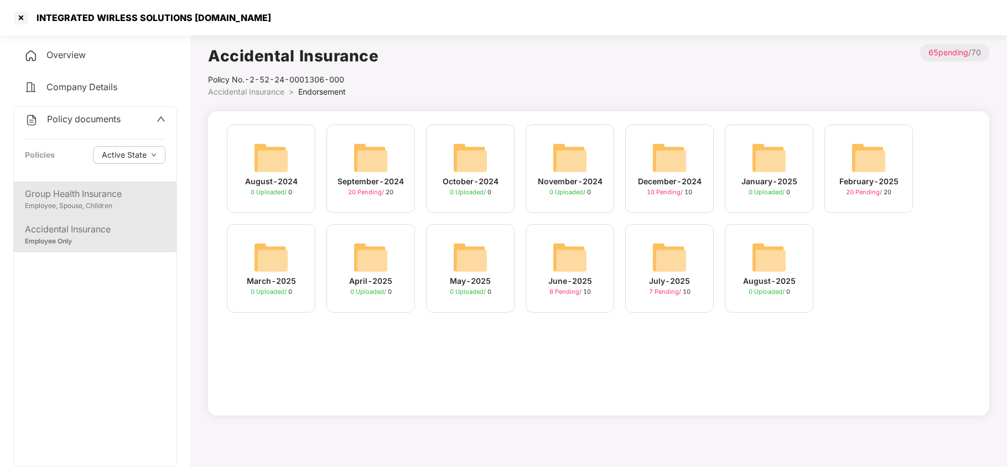
click at [105, 189] on div "Group Health Insurance" at bounding box center [95, 194] width 141 height 14
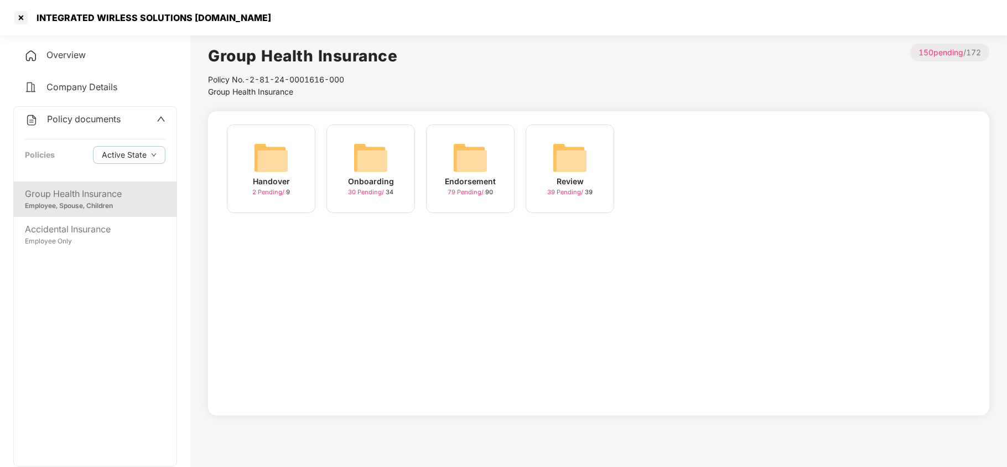
click at [463, 162] on img at bounding box center [470, 157] width 35 height 35
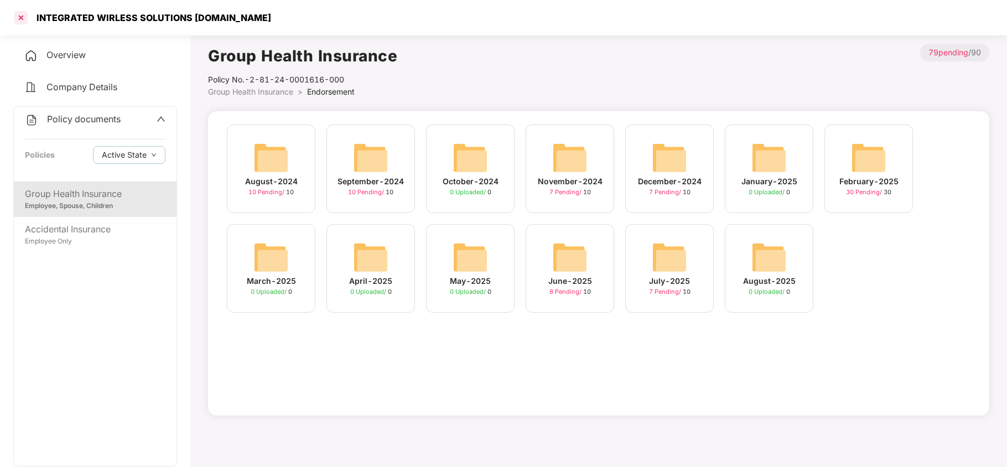
click at [18, 13] on div at bounding box center [21, 18] width 18 height 18
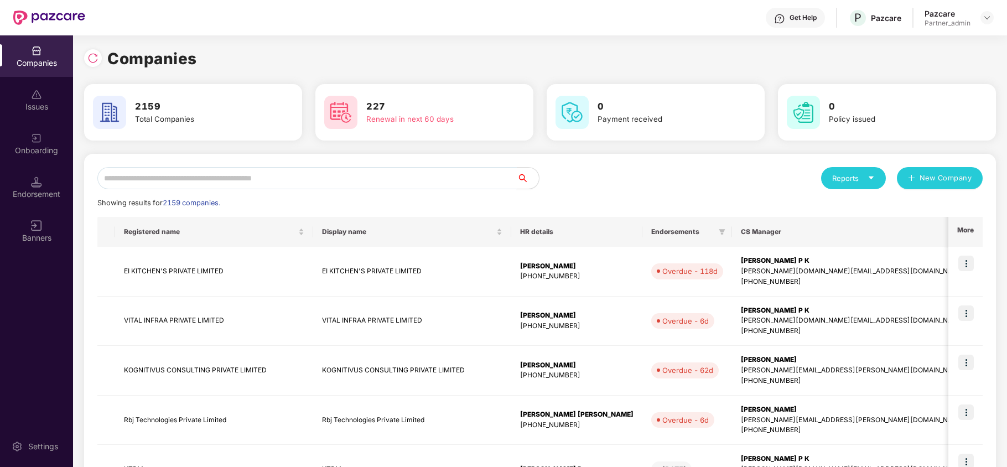
click at [215, 184] on input "text" at bounding box center [306, 178] width 419 height 22
paste input "**********"
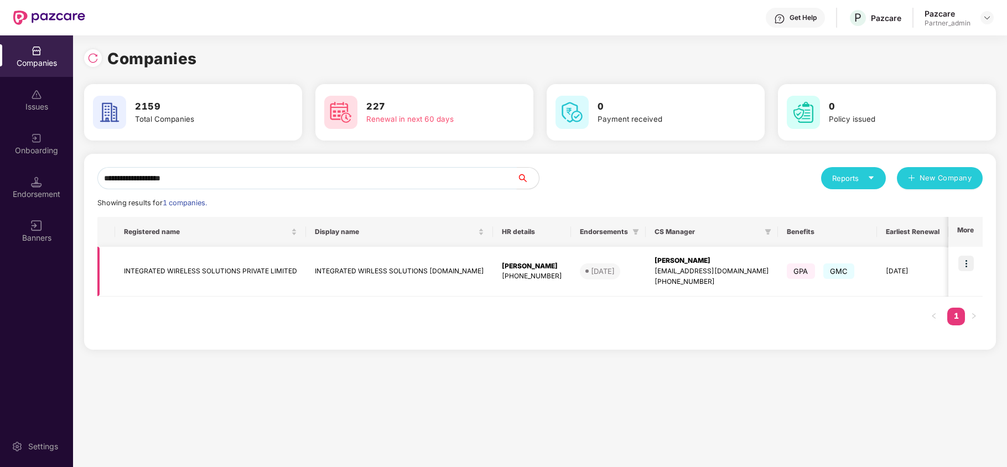
type input "**********"
click at [968, 267] on img at bounding box center [965, 263] width 15 height 15
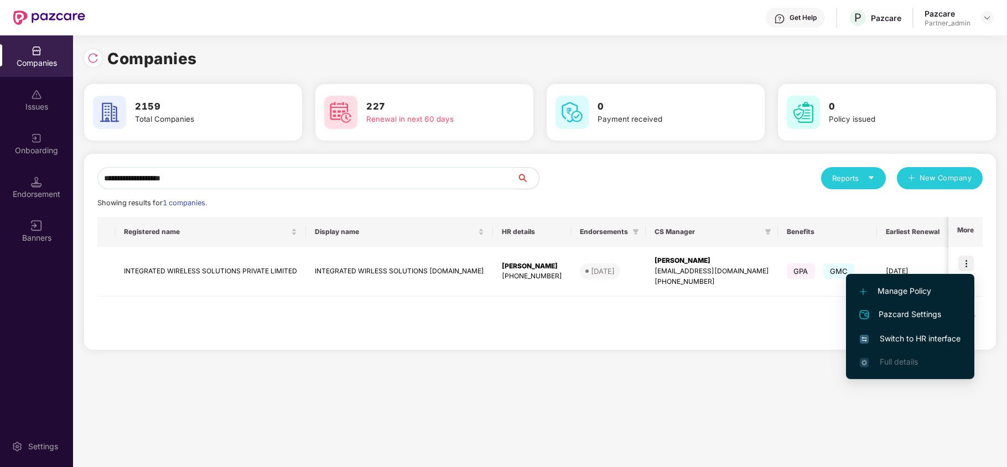
click at [916, 336] on span "Switch to HR interface" at bounding box center [910, 339] width 101 height 12
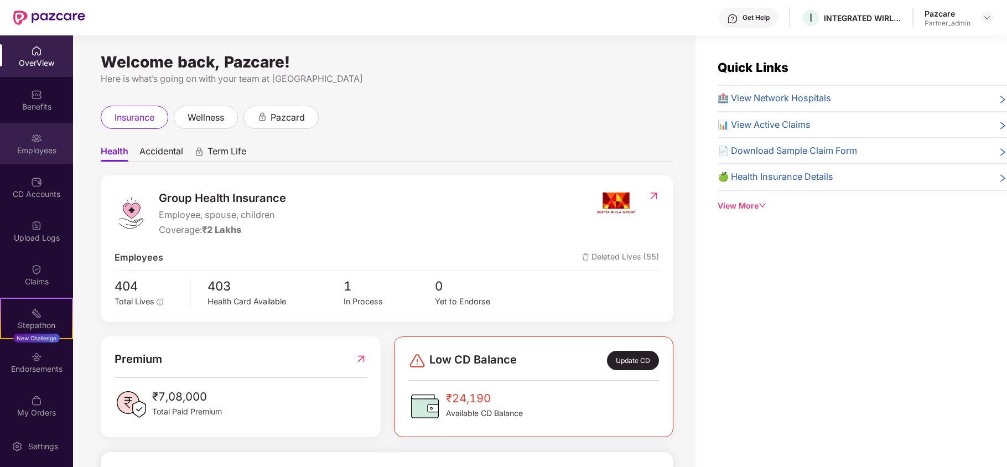
click at [21, 147] on div "Employees" at bounding box center [36, 150] width 73 height 11
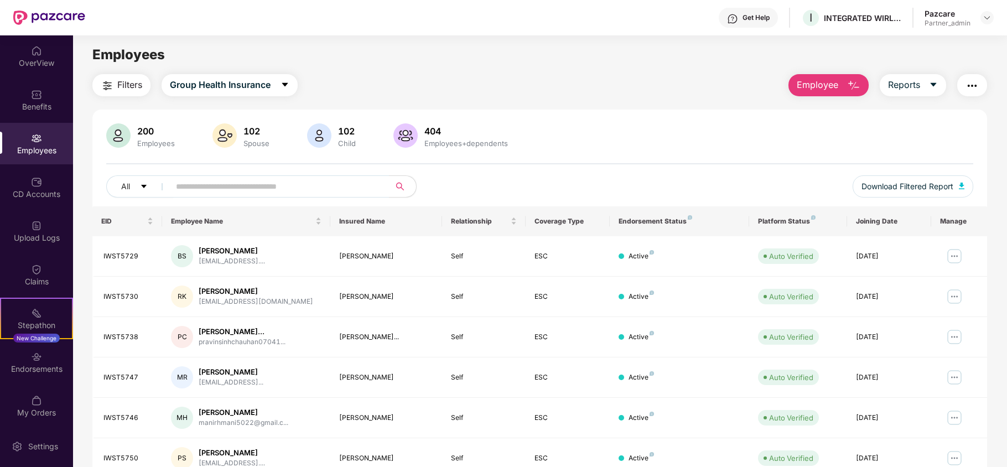
click at [124, 81] on span "Filters" at bounding box center [129, 85] width 25 height 14
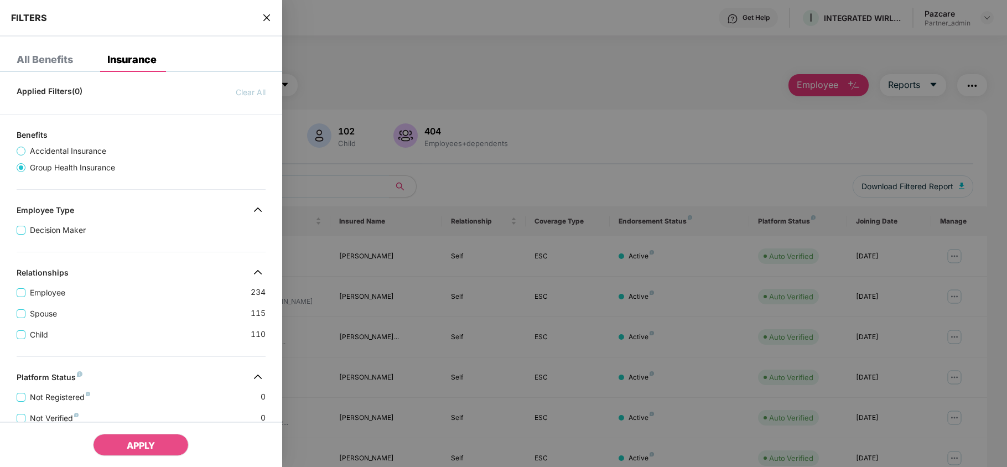
scroll to position [262, 0]
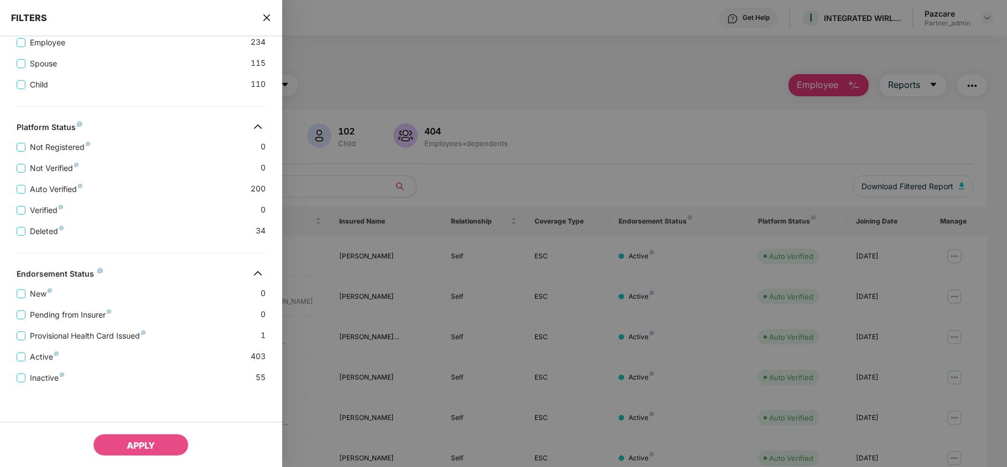
click at [264, 19] on icon "close" at bounding box center [266, 17] width 7 height 7
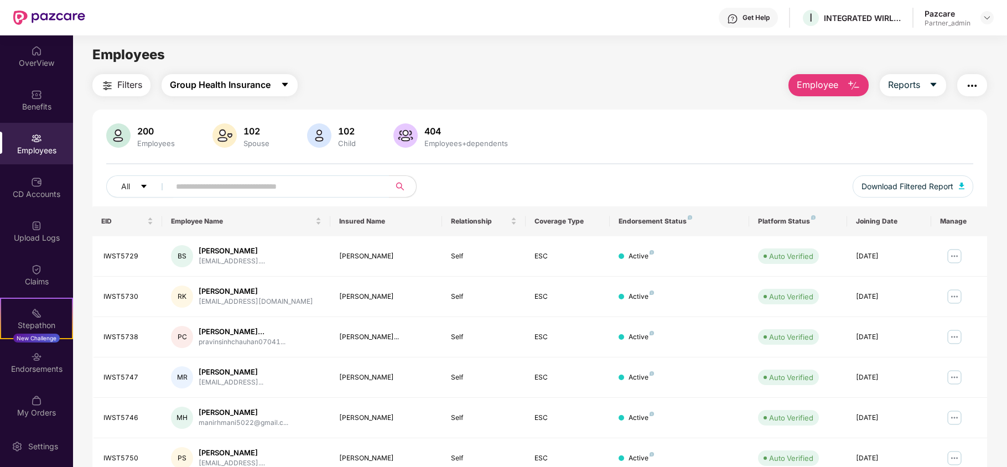
click at [235, 80] on span "Group Health Insurance" at bounding box center [220, 85] width 101 height 14
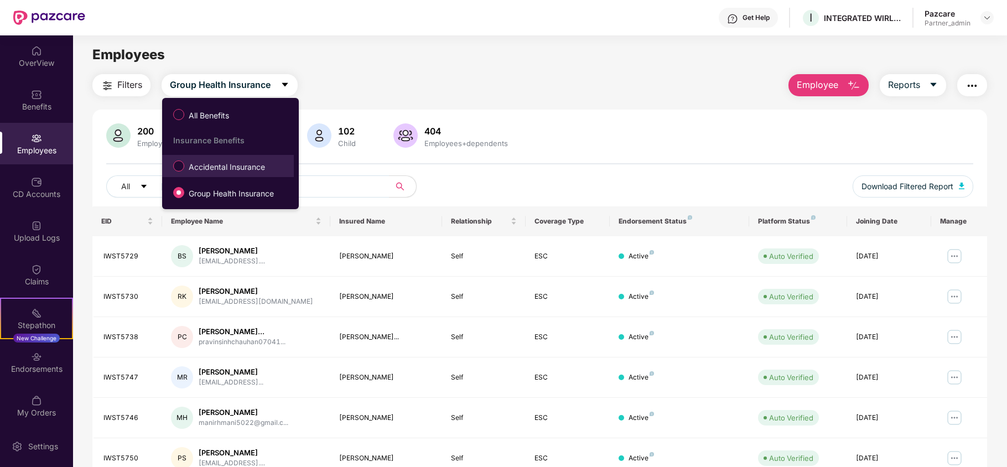
click at [206, 171] on span "Accidental Insurance" at bounding box center [226, 167] width 85 height 12
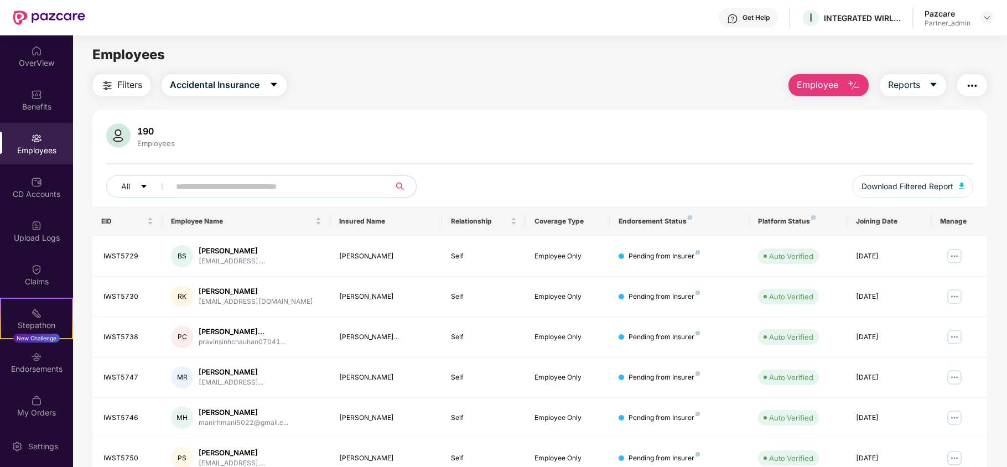
click at [127, 84] on span "Filters" at bounding box center [129, 85] width 25 height 14
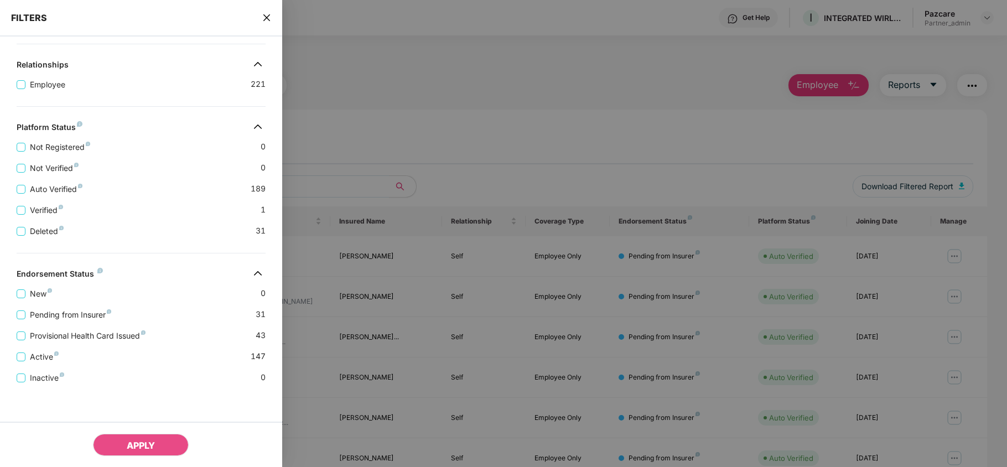
scroll to position [219, 0]
click at [86, 310] on span "Pending from Insurer" at bounding box center [70, 315] width 90 height 12
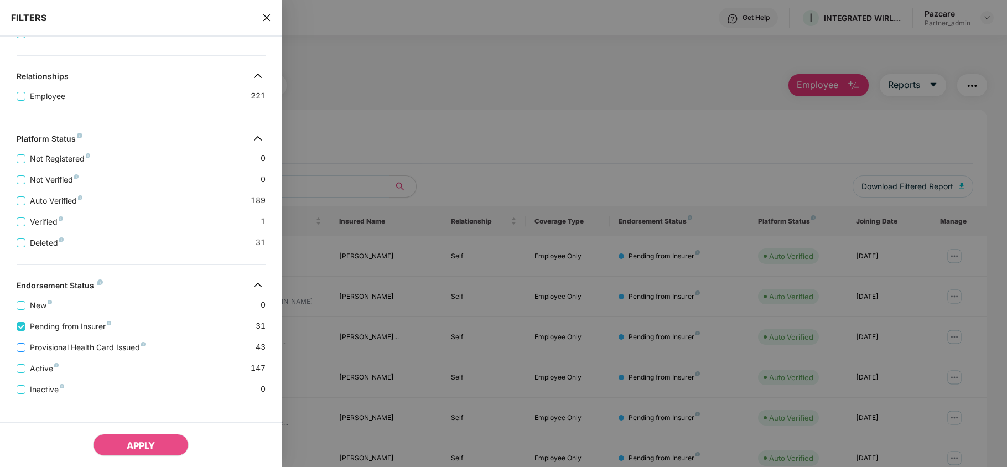
click at [43, 354] on span "Provisional Health Card Issued" at bounding box center [87, 347] width 124 height 12
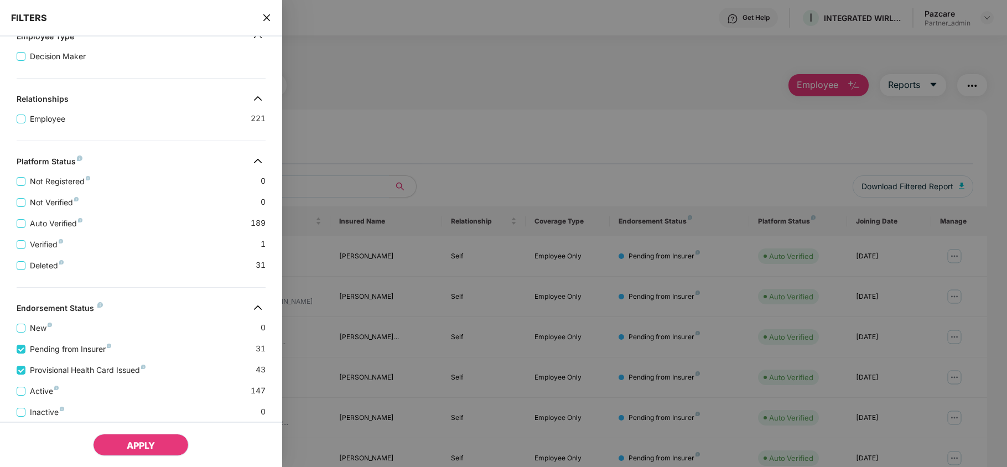
drag, startPoint x: 122, startPoint y: 440, endPoint x: 122, endPoint y: 430, distance: 10.5
click at [122, 440] on button "APPLY" at bounding box center [141, 445] width 96 height 22
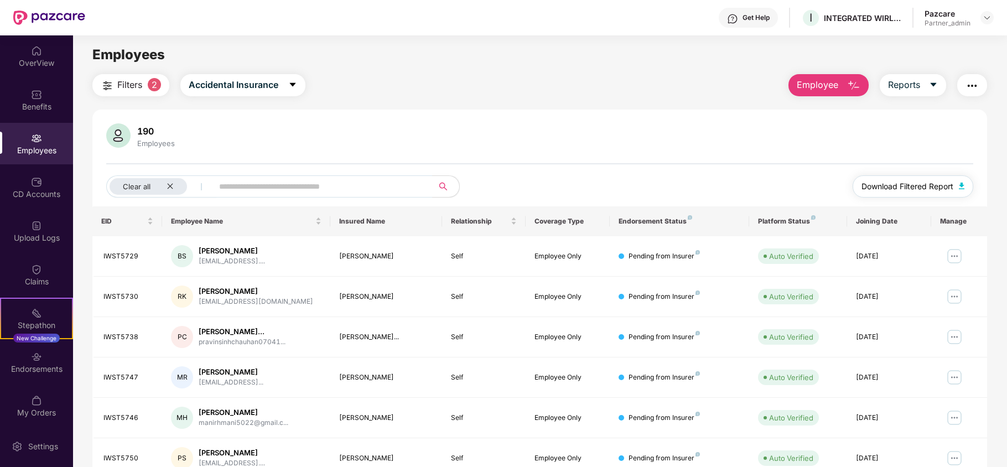
click at [885, 185] on span "Download Filtered Report" at bounding box center [908, 186] width 92 height 12
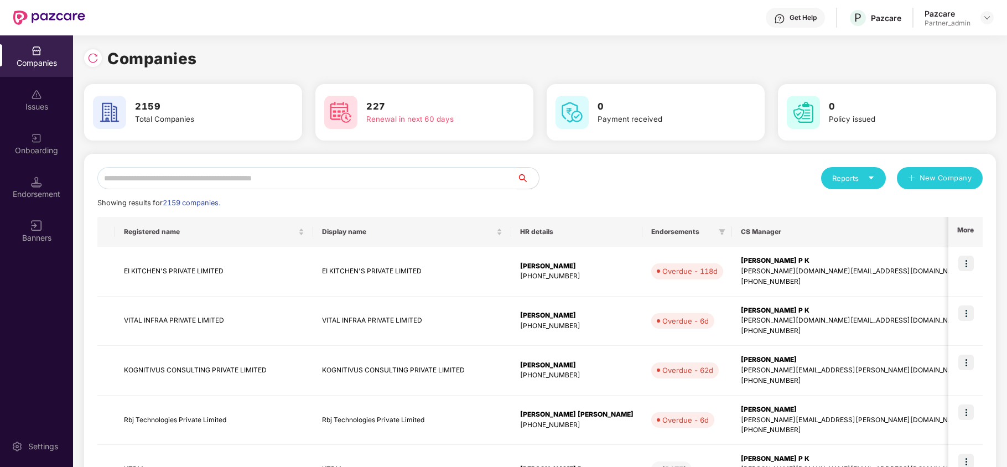
click at [186, 175] on input "text" at bounding box center [306, 178] width 419 height 22
paste input "*****"
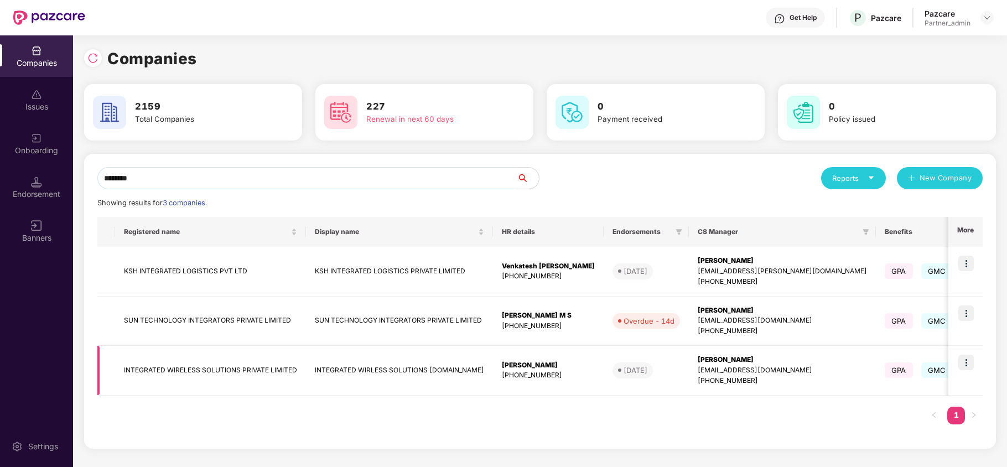
type input "********"
click at [963, 359] on img at bounding box center [965, 362] width 15 height 15
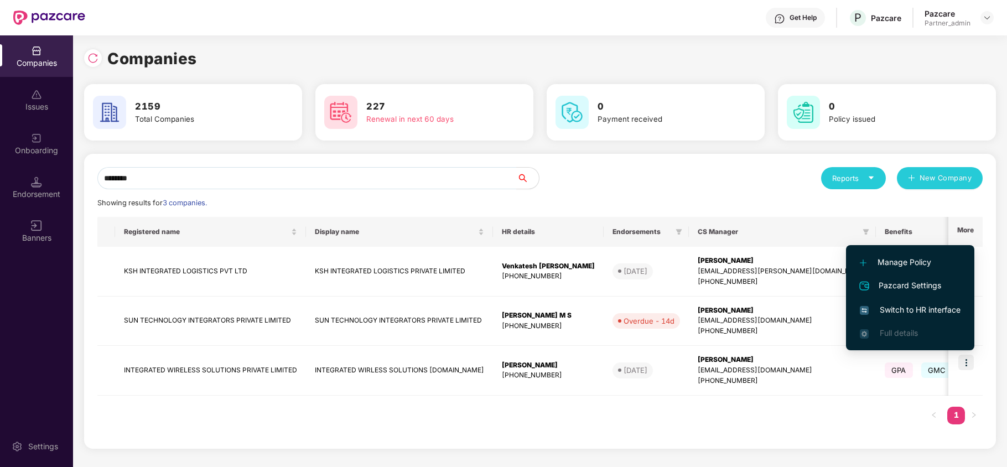
click at [904, 308] on span "Switch to HR interface" at bounding box center [910, 310] width 101 height 12
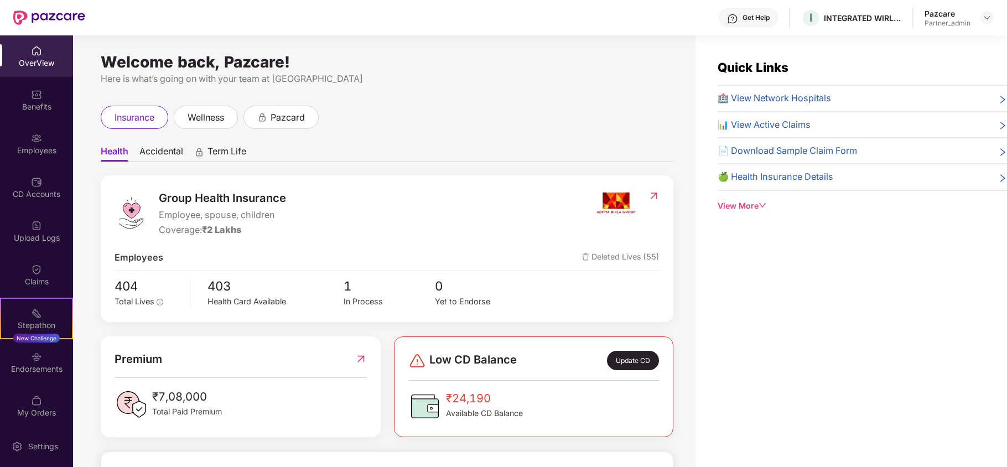
click at [9, 360] on div "Endorsements" at bounding box center [36, 361] width 73 height 41
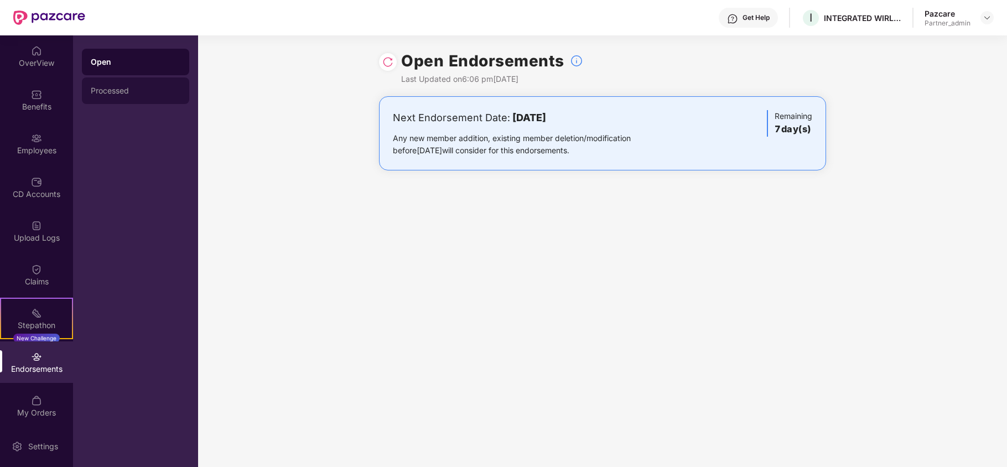
click at [107, 86] on div "Processed" at bounding box center [136, 90] width 90 height 9
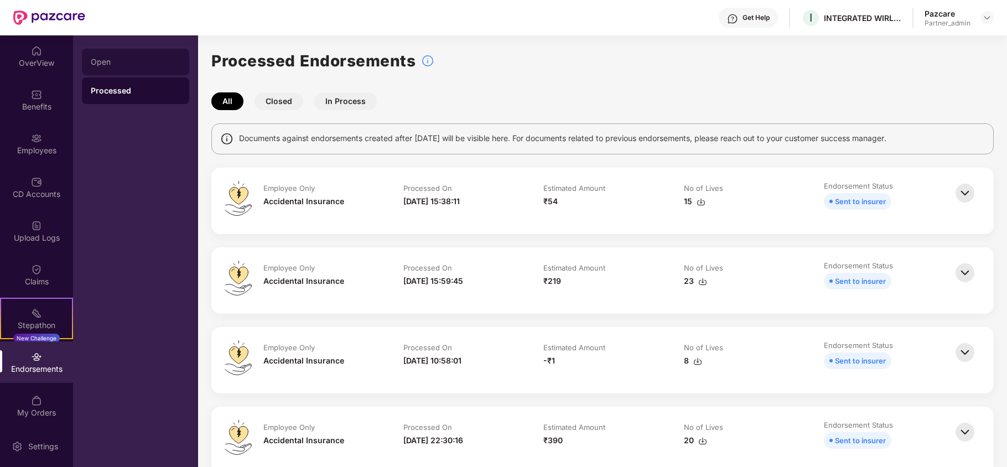
click at [120, 56] on div "Open" at bounding box center [135, 62] width 107 height 27
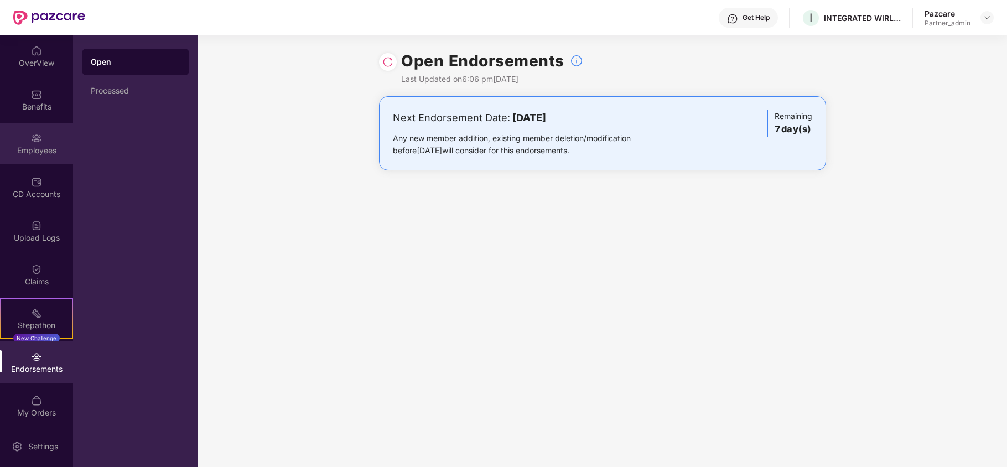
click at [25, 156] on div "Employees" at bounding box center [36, 143] width 73 height 41
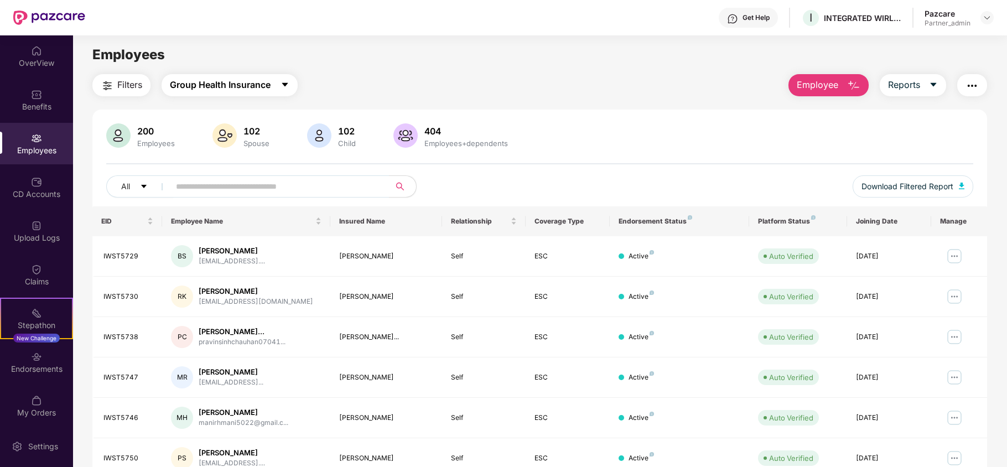
click at [207, 85] on span "Group Health Insurance" at bounding box center [220, 85] width 101 height 14
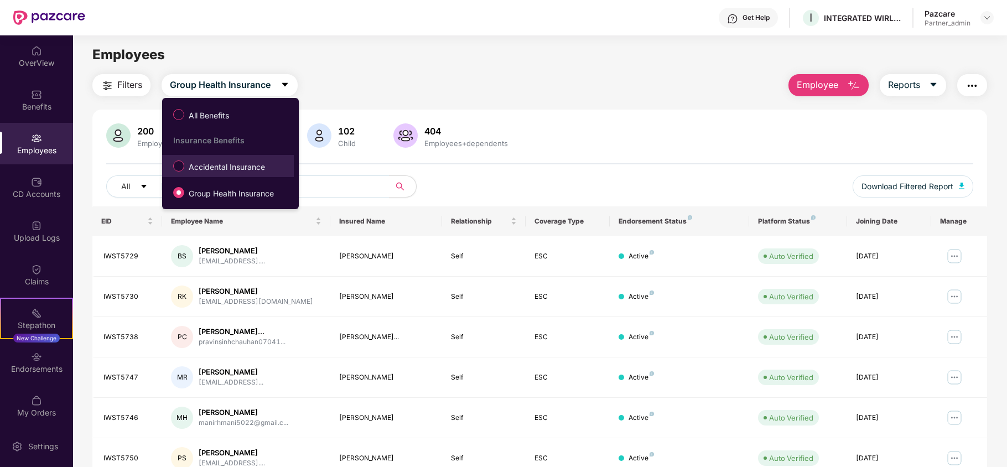
click at [204, 164] on span "Accidental Insurance" at bounding box center [226, 167] width 85 height 12
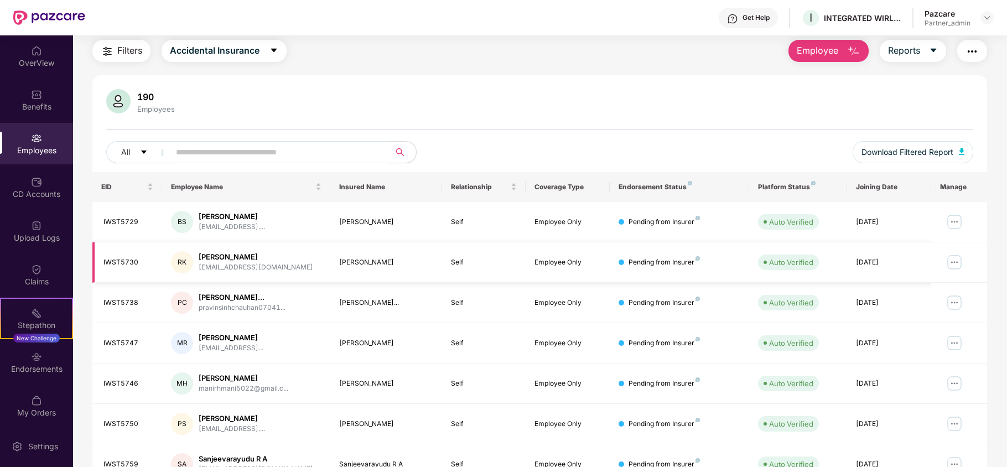
scroll to position [0, 0]
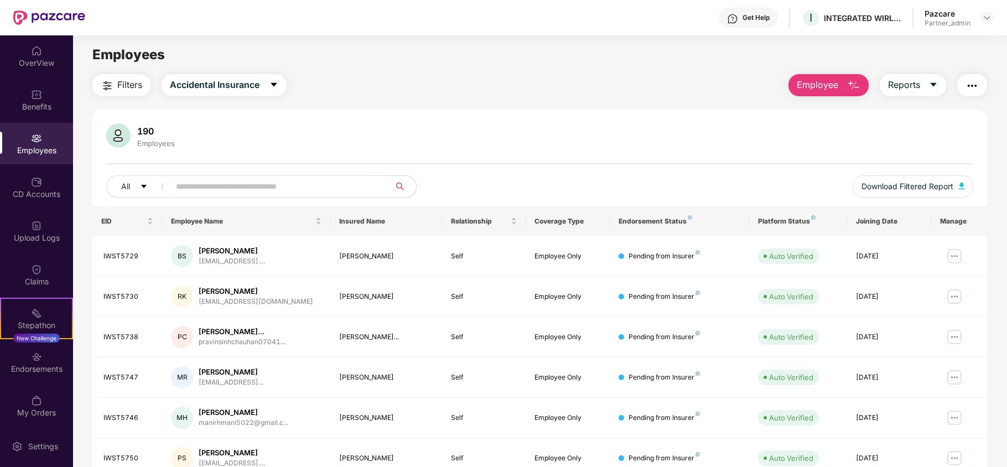
click at [972, 87] on img "button" at bounding box center [972, 85] width 13 height 13
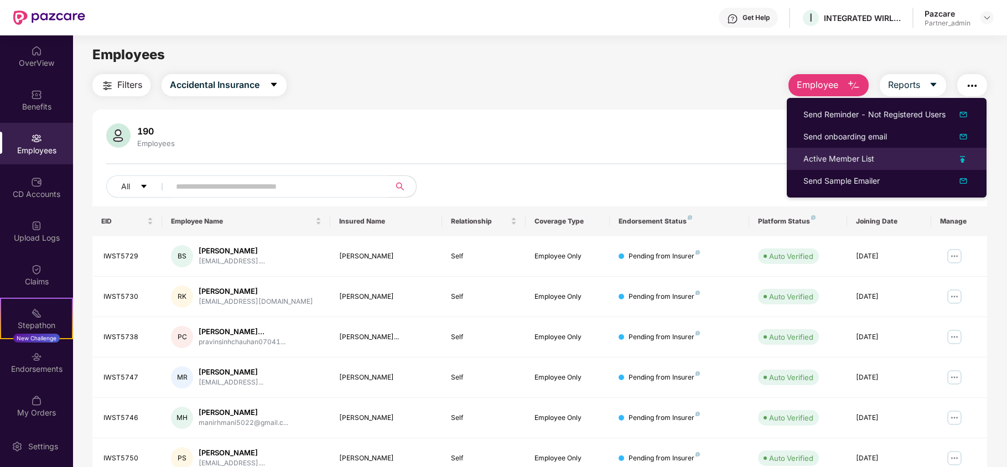
click at [836, 155] on div "Active Member List" at bounding box center [838, 159] width 71 height 12
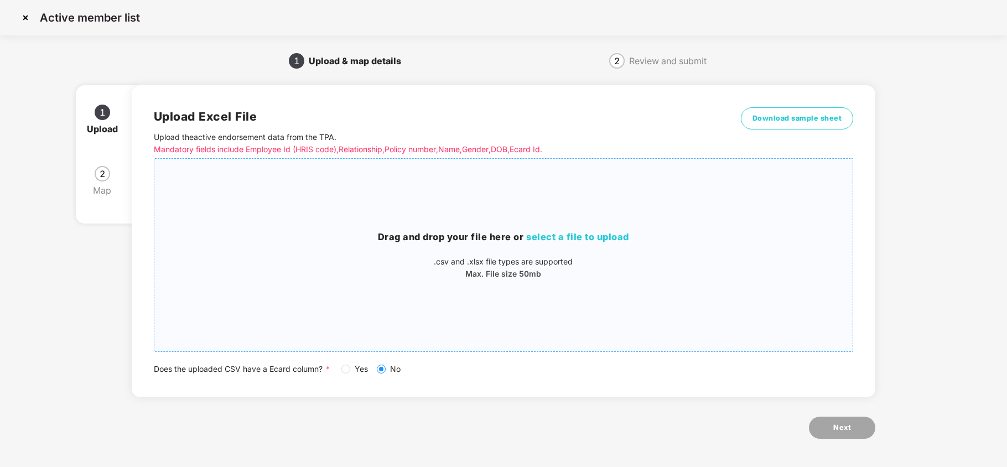
click at [596, 233] on span "select a file to upload" at bounding box center [577, 236] width 103 height 11
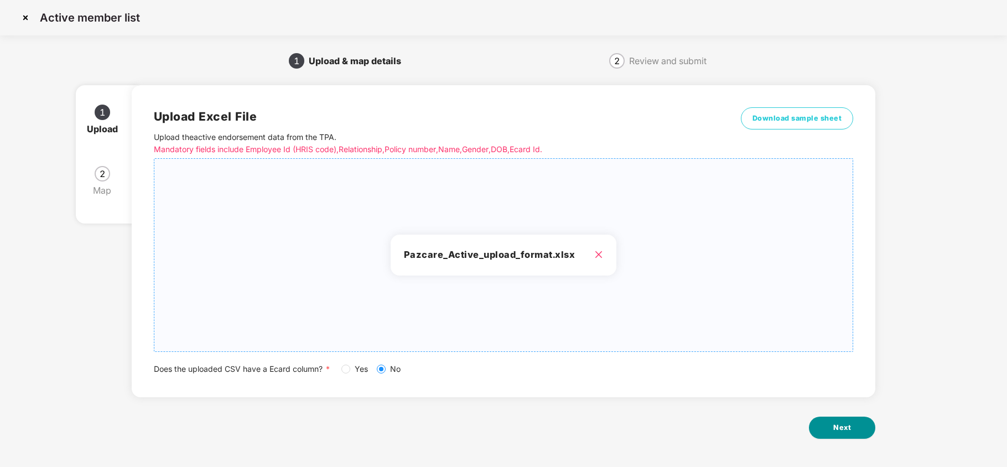
click at [857, 433] on button "Next" at bounding box center [842, 428] width 66 height 22
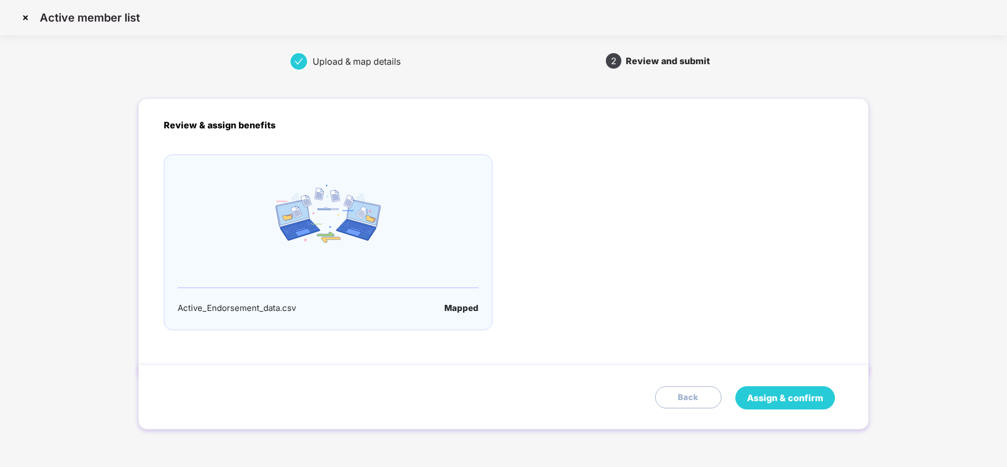
click at [785, 398] on span "Assign & confirm" at bounding box center [785, 398] width 76 height 14
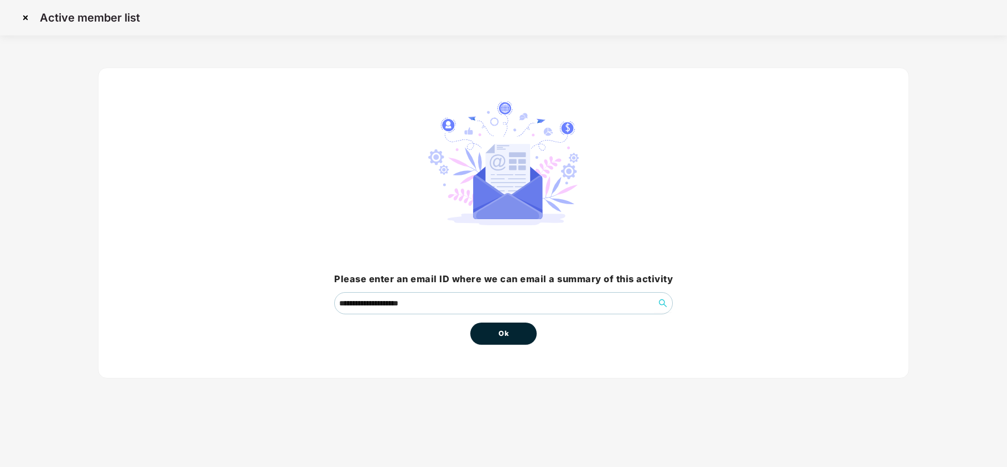
click at [502, 334] on span "Ok" at bounding box center [504, 333] width 10 height 11
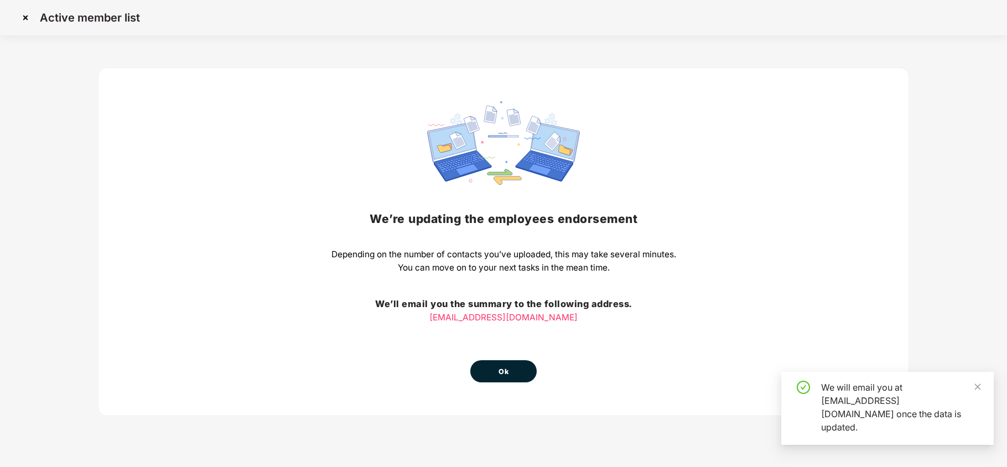
click at [503, 369] on span "Ok" at bounding box center [504, 371] width 10 height 11
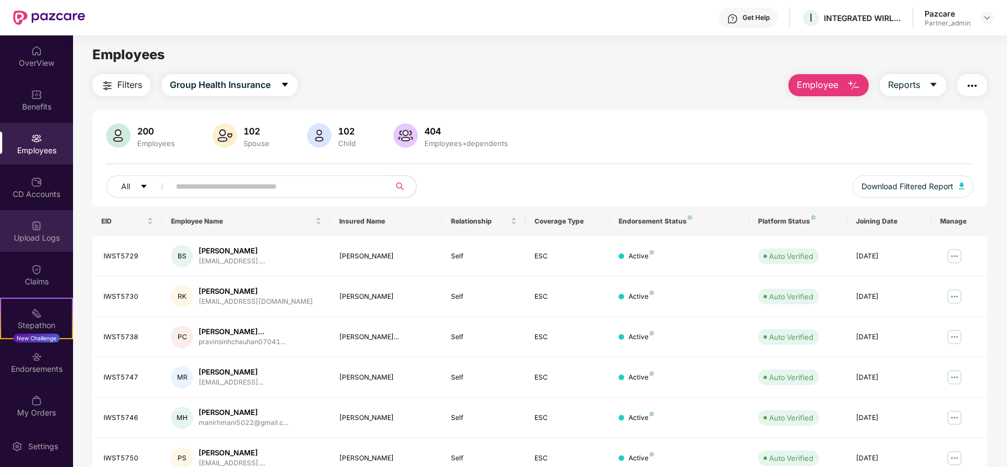
click at [49, 236] on div "Upload Logs" at bounding box center [36, 237] width 73 height 11
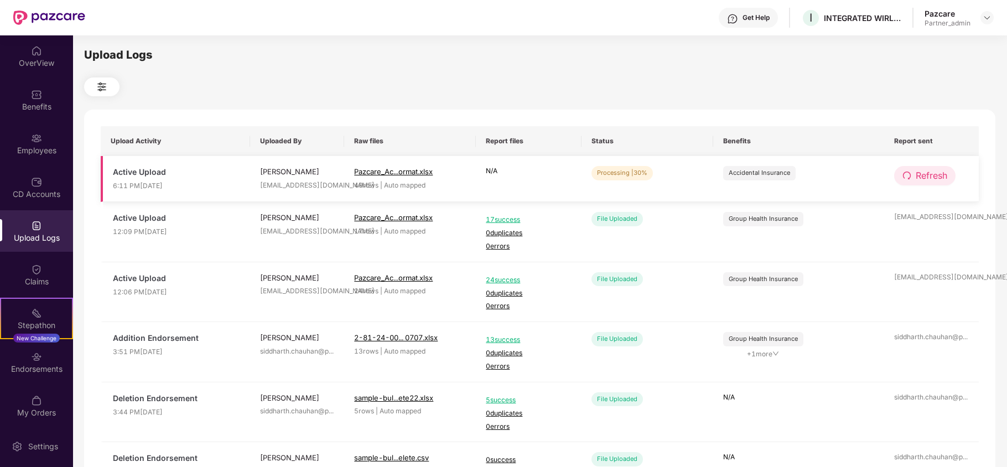
click at [916, 175] on span "Refresh" at bounding box center [932, 176] width 32 height 14
click at [917, 171] on span "Refresh" at bounding box center [932, 176] width 32 height 14
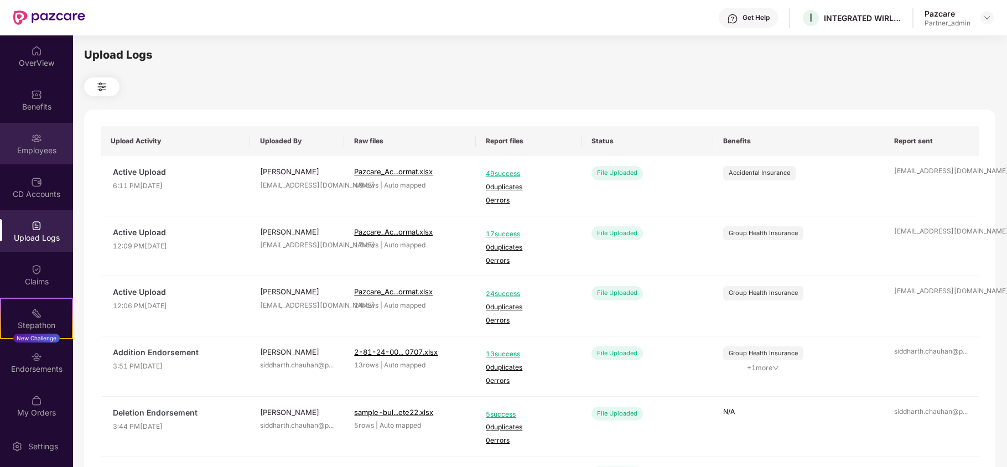
click at [16, 152] on div "Employees" at bounding box center [36, 150] width 73 height 11
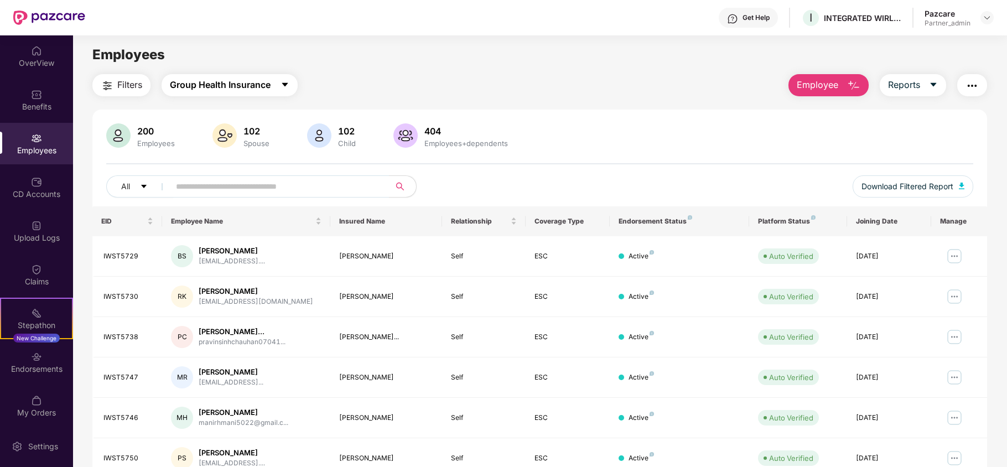
click at [232, 84] on span "Group Health Insurance" at bounding box center [220, 85] width 101 height 14
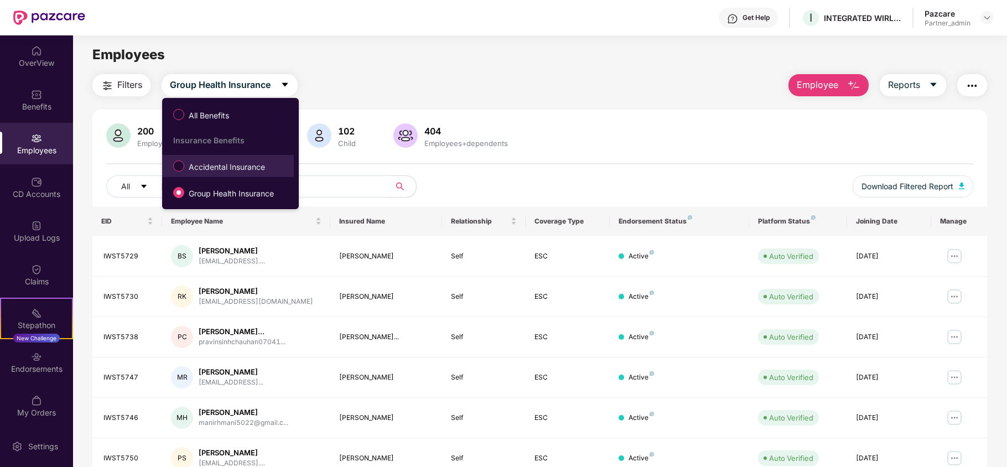
click at [200, 164] on span "Accidental Insurance" at bounding box center [226, 167] width 85 height 12
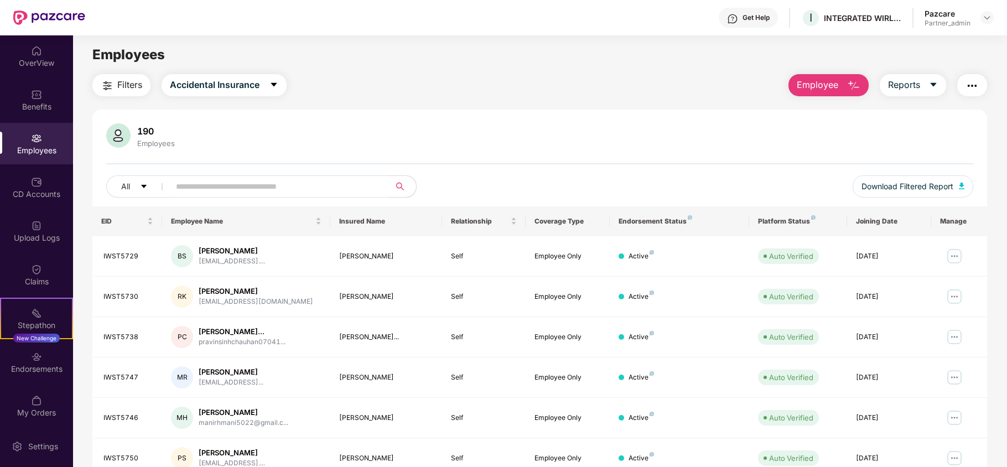
click at [131, 84] on span "Filters" at bounding box center [129, 85] width 25 height 14
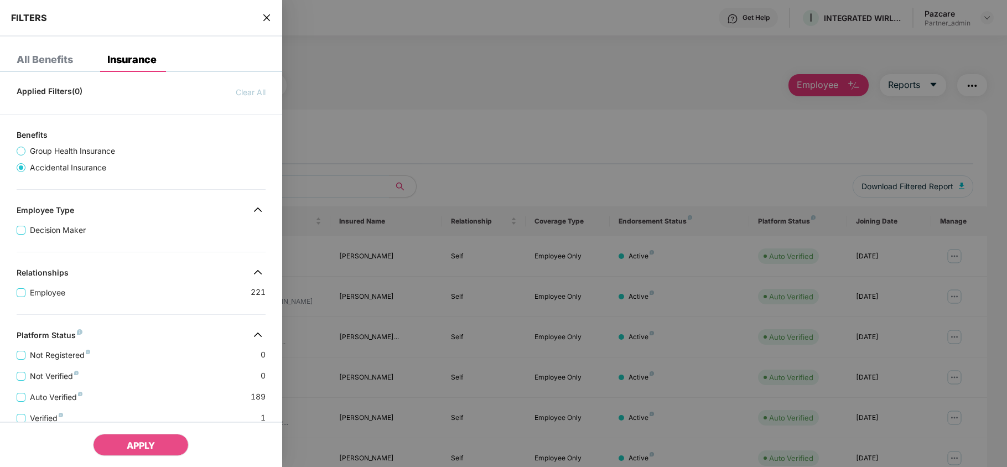
scroll to position [219, 0]
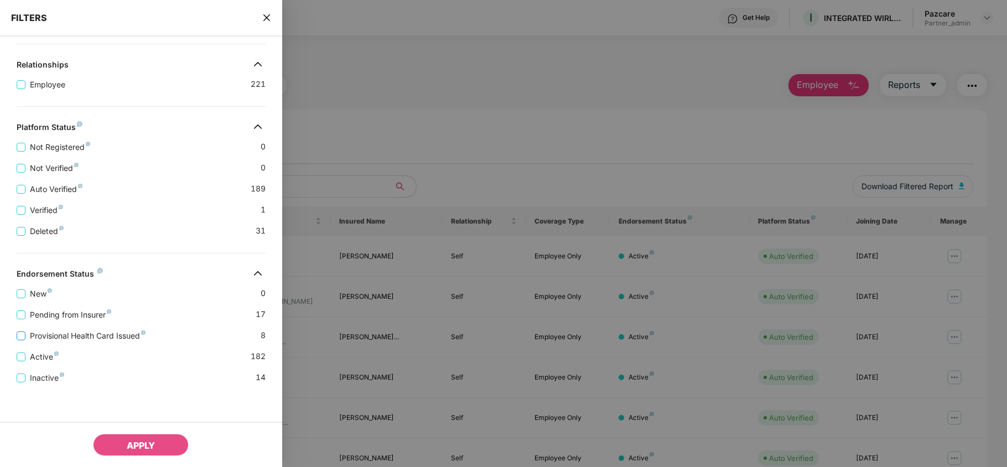
click at [94, 330] on span "Provisional Health Card Issued" at bounding box center [87, 336] width 124 height 12
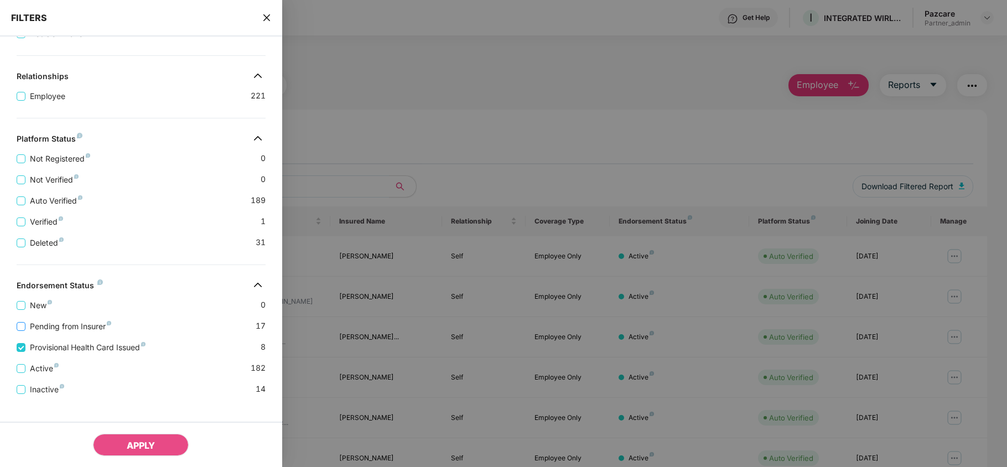
click at [85, 333] on span "Pending from Insurer" at bounding box center [70, 326] width 90 height 12
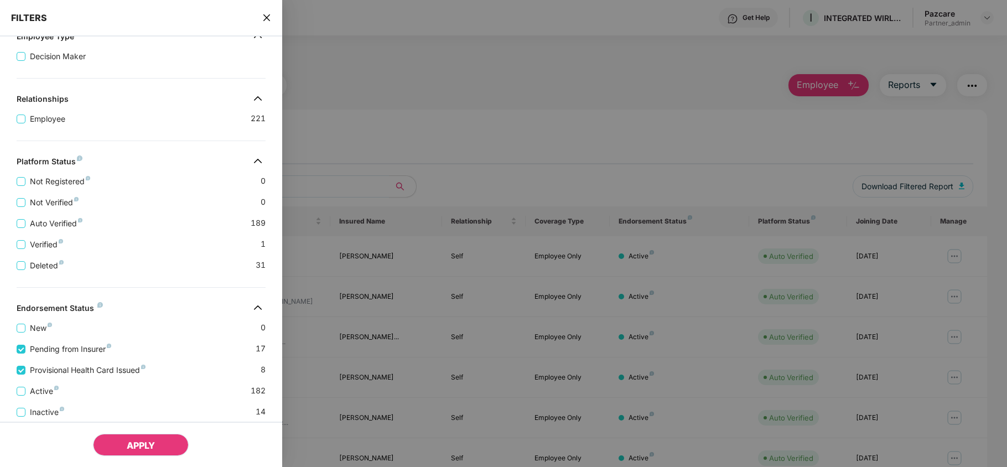
click at [144, 448] on span "APPLY" at bounding box center [141, 445] width 28 height 11
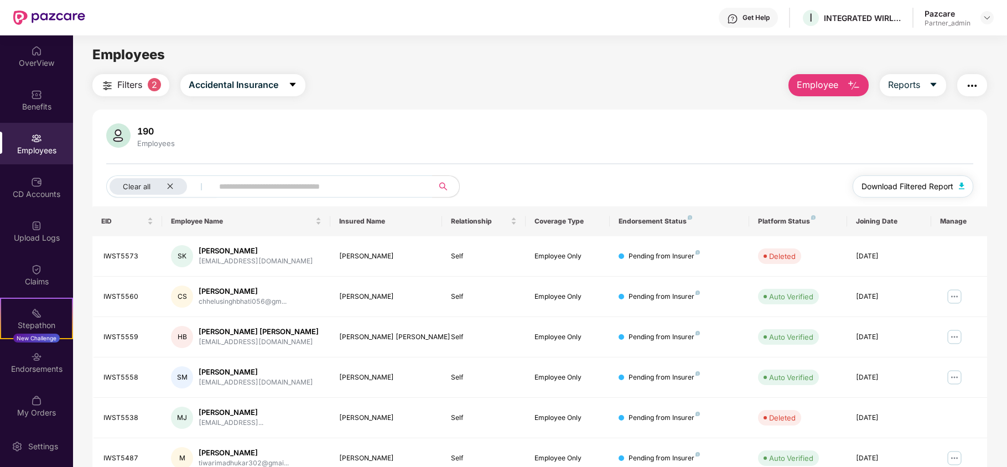
click at [888, 182] on span "Download Filtered Report" at bounding box center [908, 186] width 92 height 12
click at [983, 15] on img at bounding box center [987, 17] width 9 height 9
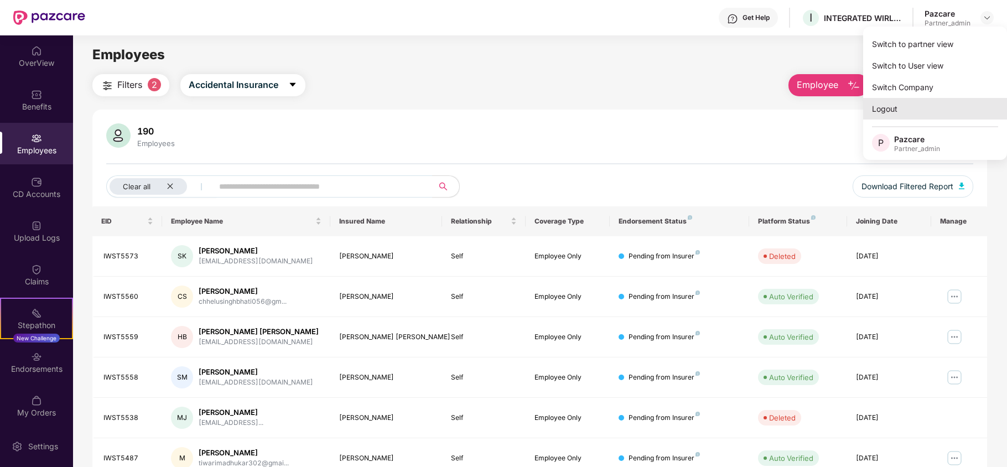
click at [903, 106] on div "Logout" at bounding box center [935, 109] width 144 height 22
